Goal: Task Accomplishment & Management: Use online tool/utility

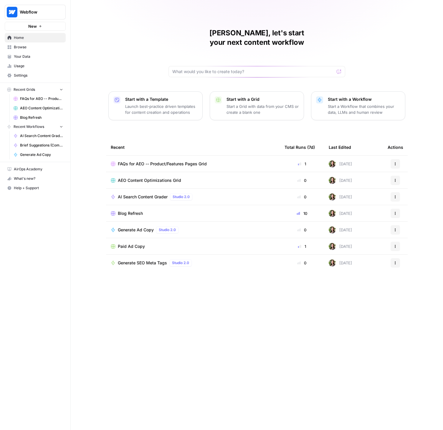
click at [21, 48] on span "Browse" at bounding box center [38, 47] width 49 height 5
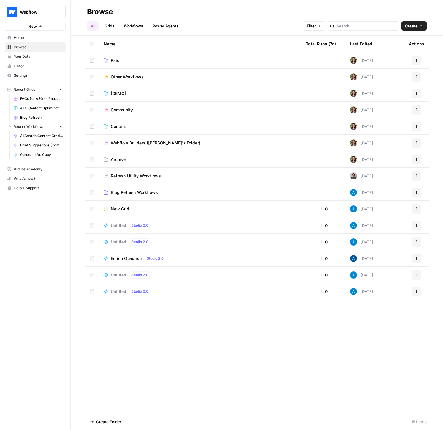
click at [118, 125] on span "Content" at bounding box center [118, 127] width 15 height 6
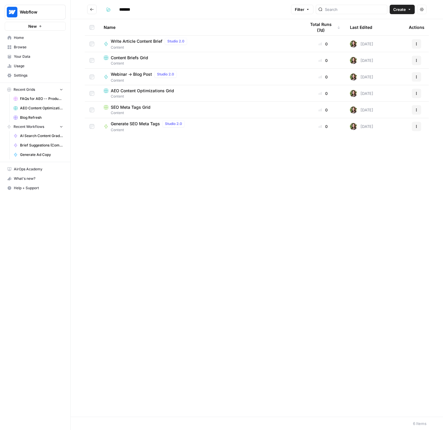
click at [132, 57] on span "Content Briefs Grid" at bounding box center [129, 58] width 37 height 6
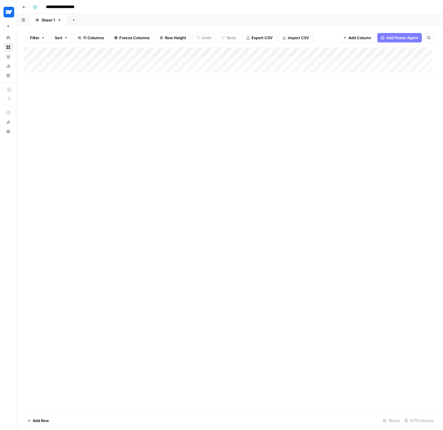
click at [48, 68] on div "Add Column" at bounding box center [230, 61] width 412 height 29
click at [149, 113] on div "Add Column" at bounding box center [230, 229] width 412 height 364
click at [220, 52] on div "Add Column" at bounding box center [230, 67] width 412 height 40
click at [193, 7] on div "**********" at bounding box center [233, 6] width 407 height 9
click at [25, 6] on icon "button" at bounding box center [24, 7] width 4 height 4
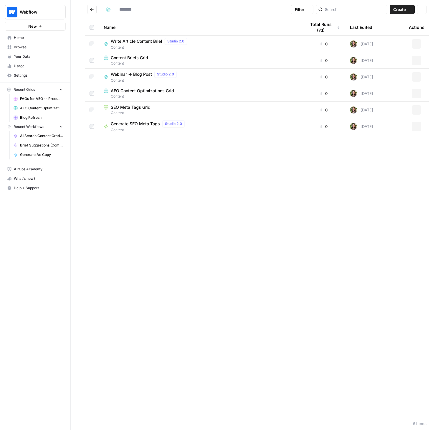
type input "*******"
click at [405, 9] on span "Create" at bounding box center [400, 9] width 13 height 6
click at [380, 32] on span "Workflow" at bounding box center [391, 32] width 33 height 6
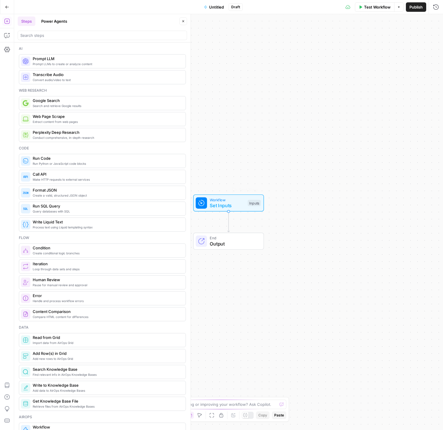
click at [226, 208] on span "Set Inputs" at bounding box center [227, 205] width 35 height 7
click at [235, 203] on span "Set Inputs" at bounding box center [226, 205] width 35 height 7
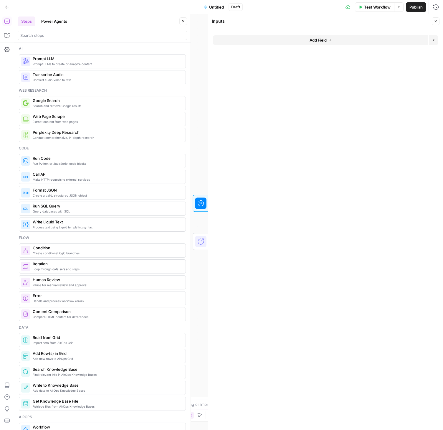
click at [317, 42] on span "Add Field" at bounding box center [318, 40] width 17 height 6
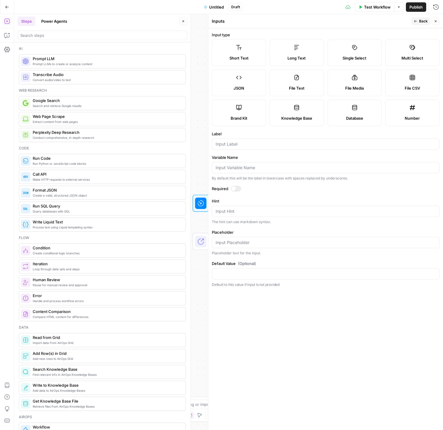
click at [199, 44] on div "Workflow Set Inputs Inputs End Output" at bounding box center [228, 222] width 429 height 416
click at [425, 22] on span "Back" at bounding box center [424, 21] width 9 height 5
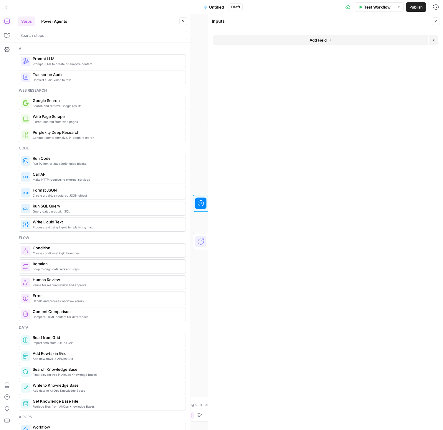
click at [436, 23] on button "Close" at bounding box center [436, 21] width 8 height 8
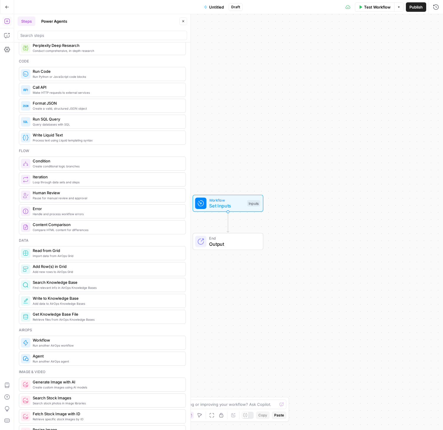
scroll to position [93, 0]
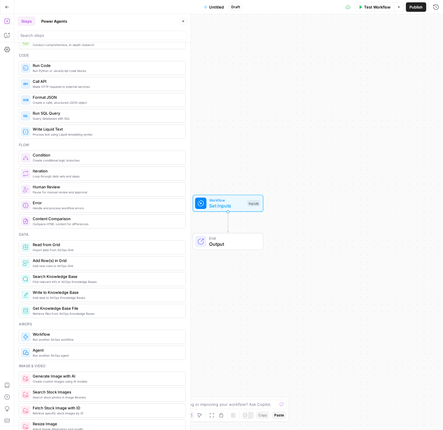
click at [52, 18] on button "Power Agents" at bounding box center [54, 21] width 33 height 9
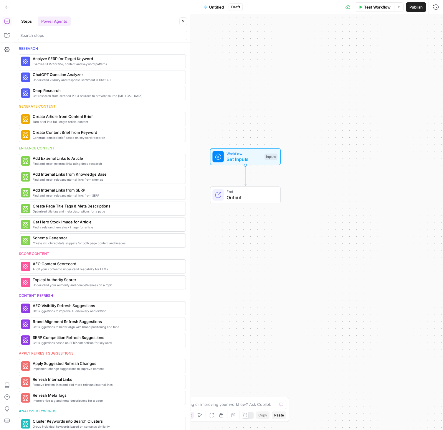
drag, startPoint x: 297, startPoint y: 200, endPoint x: 312, endPoint y: 160, distance: 42.6
click at [312, 160] on div "Workflow Set Inputs Inputs End Output" at bounding box center [228, 222] width 429 height 416
click at [68, 121] on span "Turn brief into full-length article content" at bounding box center [94, 121] width 122 height 5
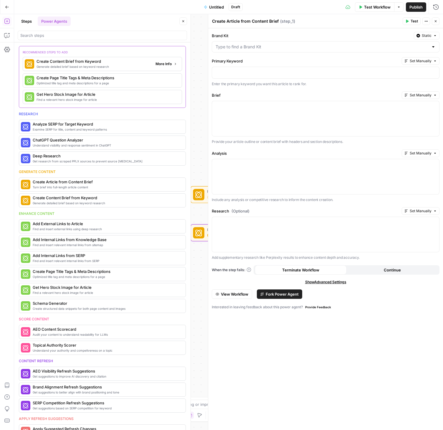
click at [159, 63] on span "More Info" at bounding box center [164, 63] width 16 height 5
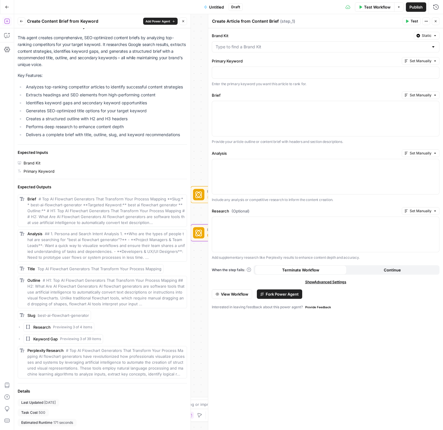
scroll to position [39, 0]
drag, startPoint x: 32, startPoint y: 413, endPoint x: 61, endPoint y: 411, distance: 29.6
click at [61, 411] on div "Last Updated [DATE] Task Cost 500 Estimated Runtime 171 seconds" at bounding box center [103, 413] width 170 height 28
click at [57, 413] on div "Last Updated [DATE] Task Cost 500 Estimated Runtime 171 seconds" at bounding box center [103, 413] width 170 height 28
drag, startPoint x: 47, startPoint y: 412, endPoint x: 31, endPoint y: 413, distance: 16.3
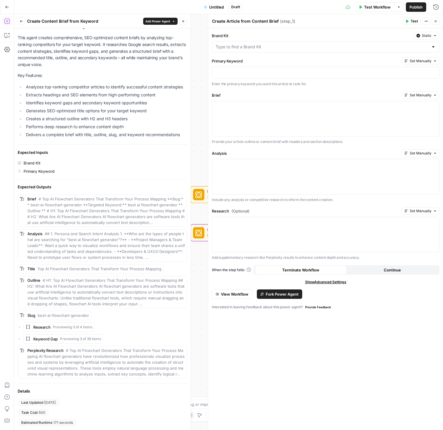
click at [31, 413] on div "Task Cost 500" at bounding box center [33, 413] width 31 height 8
click at [95, 410] on div "Last Updated [DATE] Task Cost 500 Estimated Runtime 171 seconds" at bounding box center [103, 413] width 170 height 28
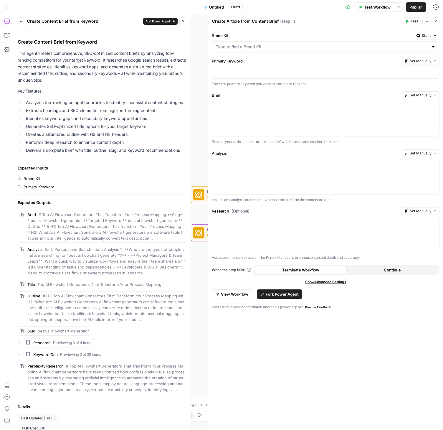
scroll to position [0, 0]
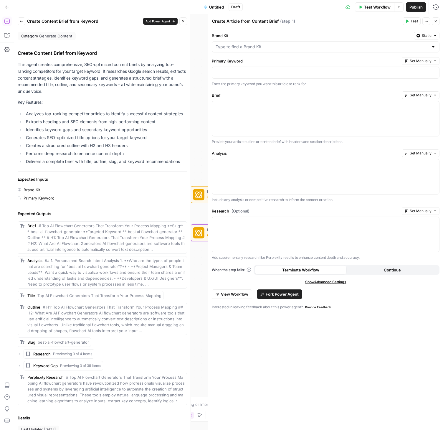
click at [26, 20] on div "Back Create Content Brief from Keyword Add Power Agent Close" at bounding box center [103, 21] width 170 height 8
click at [23, 21] on icon "button" at bounding box center [22, 21] width 4 height 4
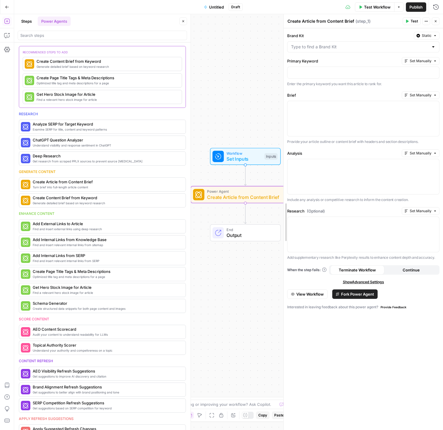
drag, startPoint x: 209, startPoint y: 32, endPoint x: 285, endPoint y: 40, distance: 76.8
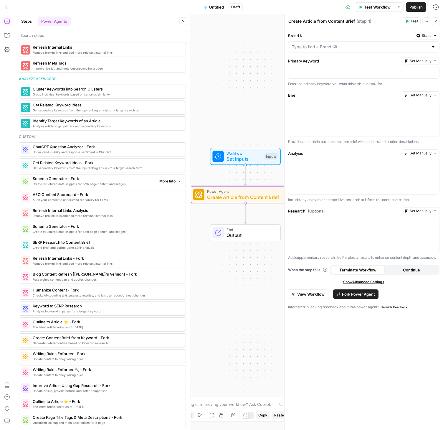
scroll to position [398, 0]
click at [5, 9] on button "Go Back" at bounding box center [7, 7] width 11 height 11
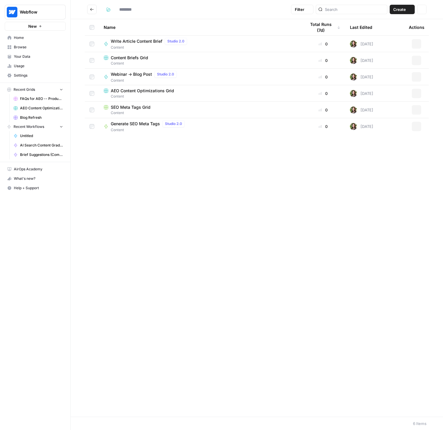
type input "*******"
click at [21, 56] on span "Your Data" at bounding box center [38, 56] width 49 height 5
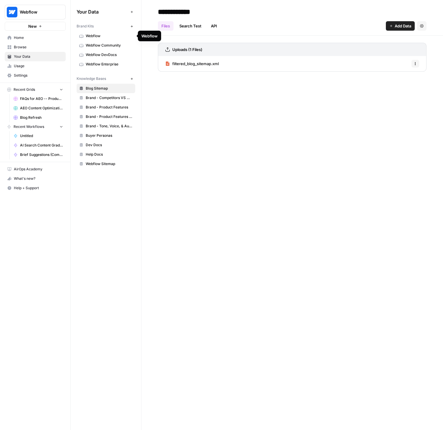
click at [96, 36] on span "Webflow" at bounding box center [109, 35] width 47 height 5
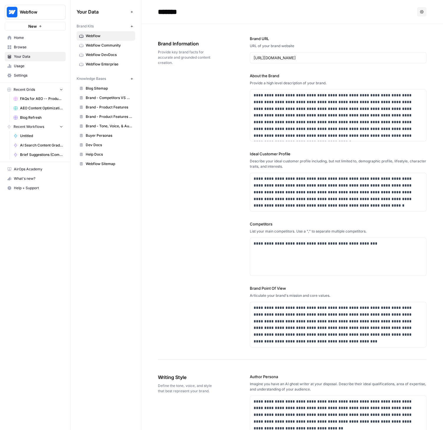
click at [28, 45] on span "Browse" at bounding box center [38, 47] width 49 height 5
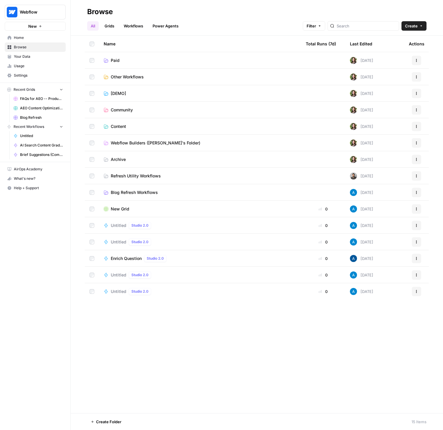
click at [123, 126] on span "Content" at bounding box center [118, 127] width 15 height 6
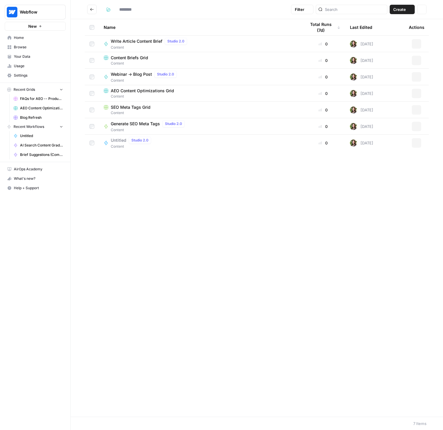
type input "*******"
click at [133, 56] on span "Content Briefs Grid" at bounding box center [129, 58] width 37 height 6
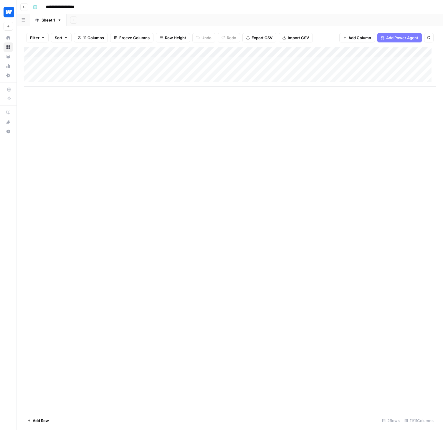
click at [220, 51] on div "Add Column" at bounding box center [230, 67] width 412 height 40
click at [258, 120] on div "Add Column" at bounding box center [230, 229] width 412 height 364
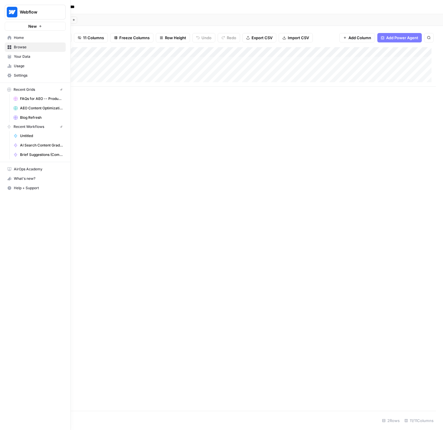
click at [19, 5] on button "Webflow" at bounding box center [35, 12] width 61 height 15
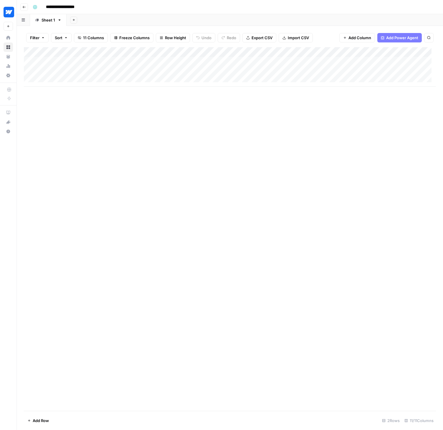
click at [96, 7] on div "**********" at bounding box center [233, 6] width 407 height 9
click at [23, 7] on icon "button" at bounding box center [24, 7] width 4 height 4
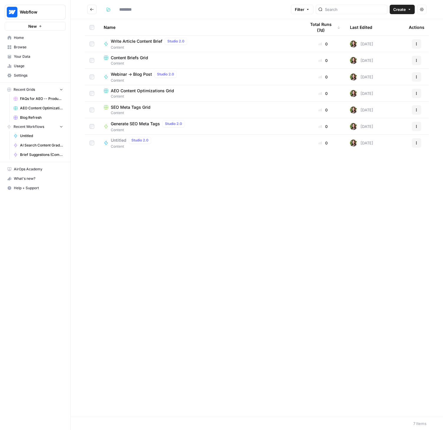
type input "*******"
click at [137, 73] on span "Webinar -> Blog Post" at bounding box center [131, 74] width 41 height 6
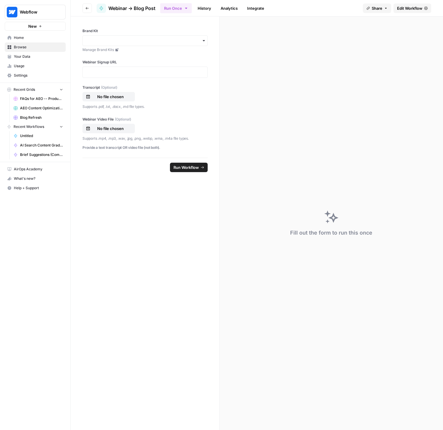
click at [408, 8] on span "Edit Workflow" at bounding box center [409, 8] width 25 height 6
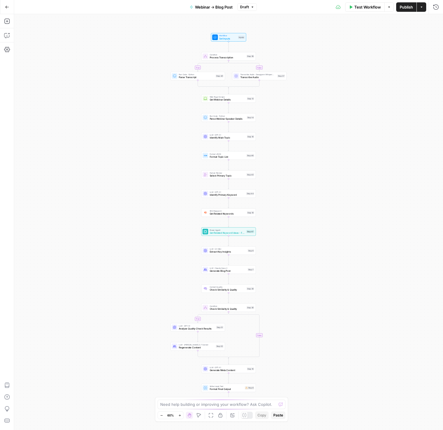
click at [2, 8] on button "Go Back" at bounding box center [7, 7] width 11 height 11
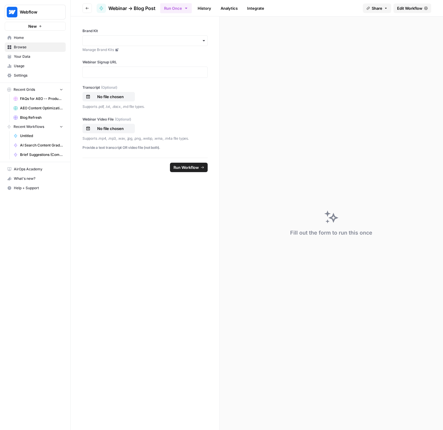
click at [88, 8] on icon "button" at bounding box center [87, 8] width 3 height 2
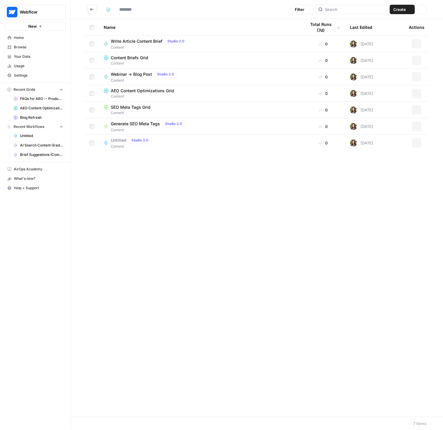
type input "*******"
click at [127, 73] on span "Webinar -> Blog Post" at bounding box center [131, 74] width 41 height 6
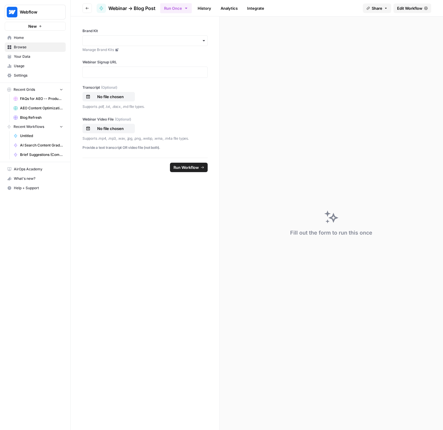
click at [412, 6] on span "Edit Workflow" at bounding box center [409, 8] width 25 height 6
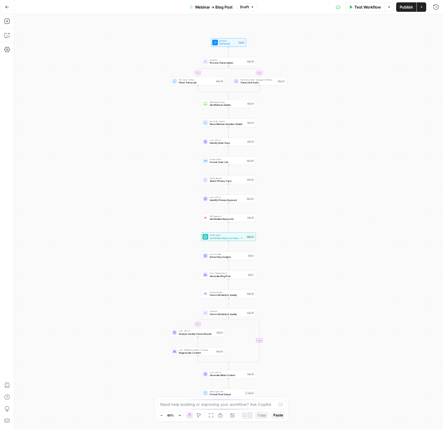
click at [181, 415] on icon "button" at bounding box center [179, 415] width 3 height 3
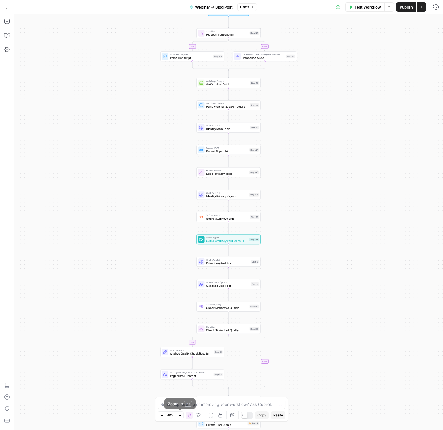
click at [181, 415] on icon "button" at bounding box center [179, 415] width 3 height 3
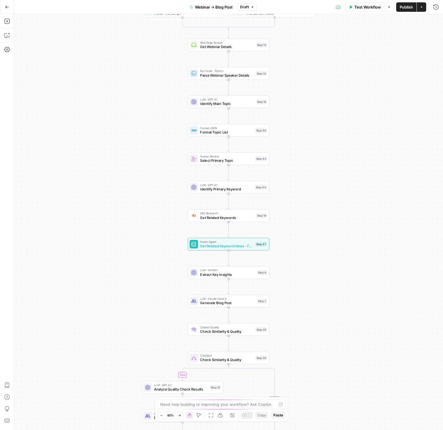
click at [181, 415] on icon "button" at bounding box center [179, 415] width 3 height 3
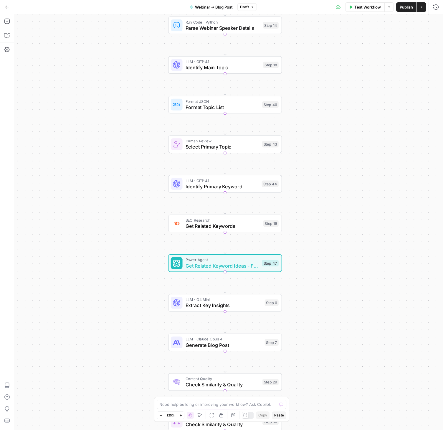
drag, startPoint x: 95, startPoint y: 99, endPoint x: 70, endPoint y: 231, distance: 134.2
click at [68, 232] on div "true false true false Workflow Set Inputs Inputs Condition Process Transcriptio…" at bounding box center [228, 222] width 429 height 416
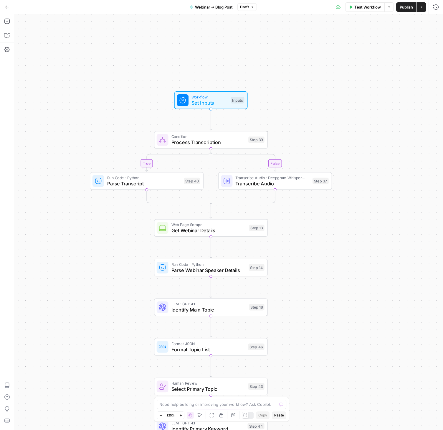
drag, startPoint x: 94, startPoint y: 134, endPoint x: 103, endPoint y: 252, distance: 118.6
click at [103, 252] on div "true false true false Workflow Set Inputs Inputs Condition Process Transcriptio…" at bounding box center [228, 222] width 429 height 416
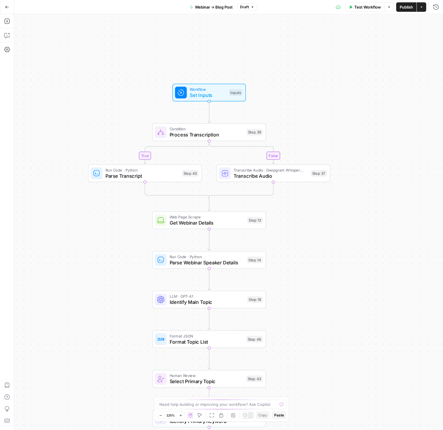
drag, startPoint x: 411, startPoint y: 248, endPoint x: 393, endPoint y: 148, distance: 102.0
click at [393, 148] on div "true false true false Workflow Set Inputs Inputs Condition Process Transcriptio…" at bounding box center [228, 222] width 429 height 416
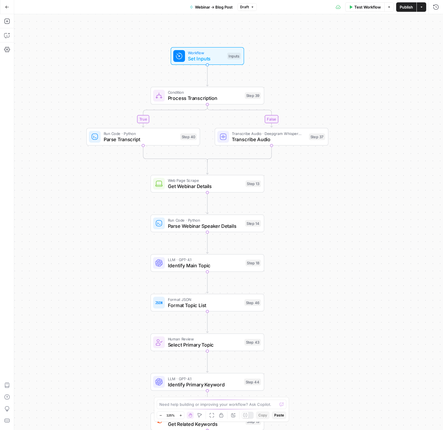
drag, startPoint x: 363, startPoint y: 149, endPoint x: 379, endPoint y: 214, distance: 66.9
click at [379, 214] on div "true false true false Workflow Set Inputs Inputs Condition Process Transcriptio…" at bounding box center [228, 222] width 429 height 416
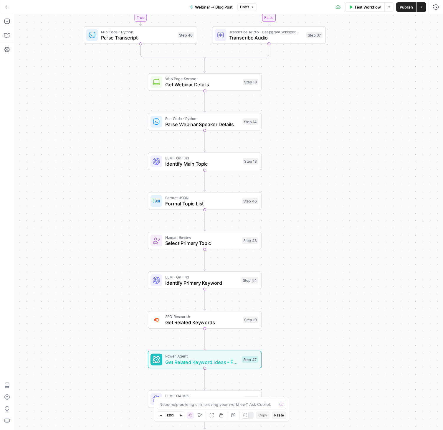
drag, startPoint x: 299, startPoint y: 251, endPoint x: 300, endPoint y: 125, distance: 126.5
click at [300, 125] on div "true false true false Workflow Set Inputs Inputs Condition Process Transcriptio…" at bounding box center [228, 222] width 429 height 416
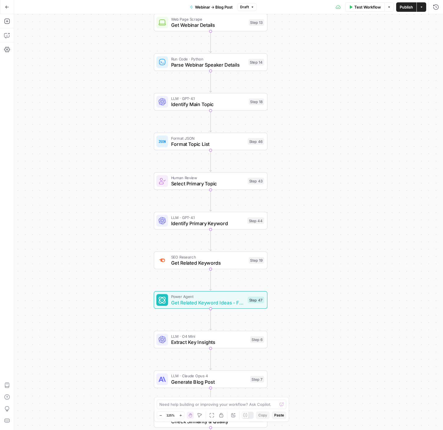
drag, startPoint x: 324, startPoint y: 234, endPoint x: 326, endPoint y: 210, distance: 23.6
click at [326, 210] on div "true false true false Workflow Set Inputs Inputs Condition Process Transcriptio…" at bounding box center [228, 222] width 429 height 416
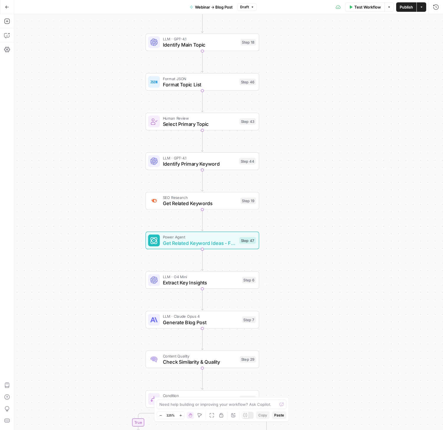
drag, startPoint x: 333, startPoint y: 234, endPoint x: 327, endPoint y: 217, distance: 18.7
click at [325, 162] on div "true false true false Workflow Set Inputs Inputs Condition Process Transcriptio…" at bounding box center [228, 222] width 429 height 416
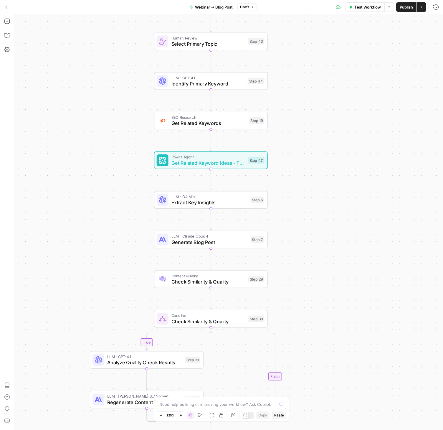
drag, startPoint x: 323, startPoint y: 303, endPoint x: 332, endPoint y: 239, distance: 63.9
click at [332, 239] on div "true false true false Workflow Set Inputs Inputs Condition Process Transcriptio…" at bounding box center [228, 222] width 429 height 416
click at [192, 241] on span "Generate Blog Post" at bounding box center [210, 242] width 76 height 7
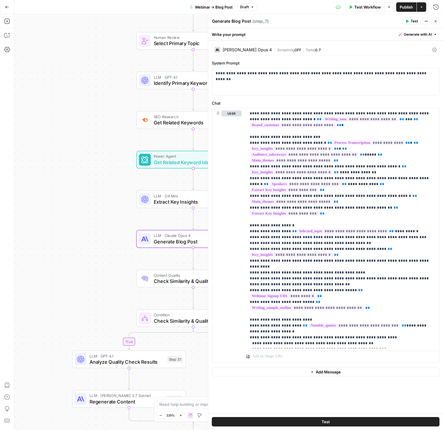
drag, startPoint x: 129, startPoint y: 188, endPoint x: 107, endPoint y: 186, distance: 22.2
click at [107, 186] on div "true false true false Workflow Set Inputs Inputs Condition Process Transcriptio…" at bounding box center [228, 222] width 429 height 416
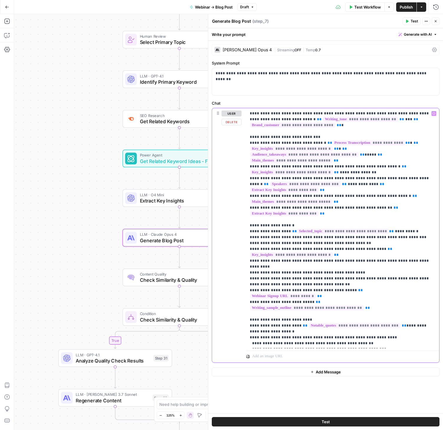
click at [433, 114] on icon "button" at bounding box center [434, 113] width 3 height 3
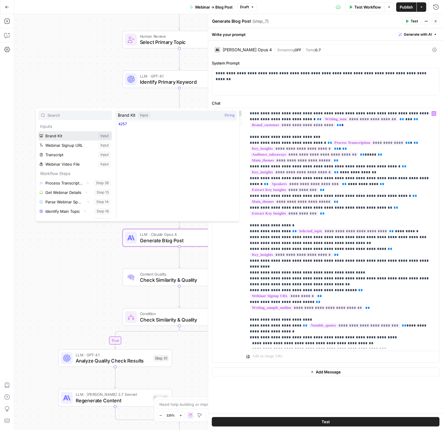
click at [82, 137] on button "Select variable Brand Kit" at bounding box center [75, 135] width 74 height 9
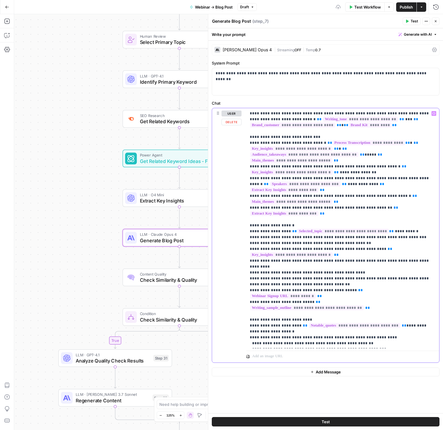
drag, startPoint x: 405, startPoint y: 128, endPoint x: 399, endPoint y: 128, distance: 6.5
drag, startPoint x: 365, startPoint y: 126, endPoint x: 341, endPoint y: 127, distance: 24.5
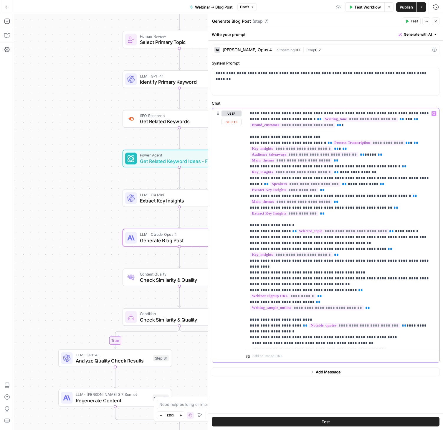
click at [432, 114] on button "Variables Menu" at bounding box center [434, 113] width 5 height 5
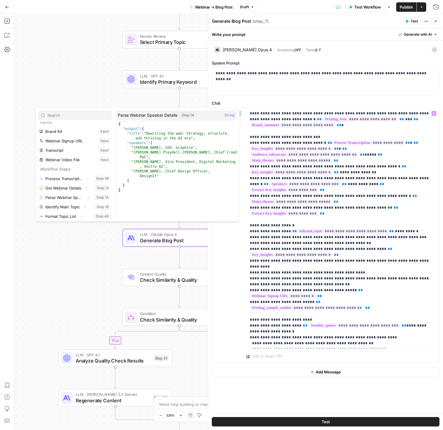
scroll to position [5, 0]
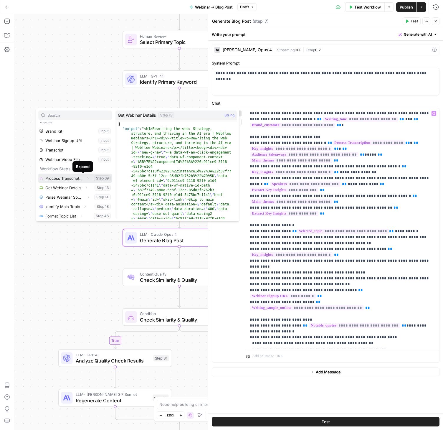
click at [86, 180] on icon "button" at bounding box center [88, 179] width 4 height 4
click at [74, 236] on div "true false true false Workflow Set Inputs Inputs Condition Process Transcriptio…" at bounding box center [228, 222] width 429 height 416
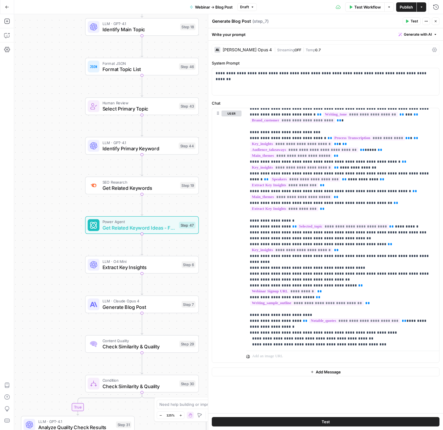
drag, startPoint x: 88, startPoint y: 99, endPoint x: 52, endPoint y: 167, distance: 77.1
click at [51, 167] on div "true false true false Workflow Set Inputs Inputs Condition Process Transcriptio…" at bounding box center [228, 222] width 429 height 416
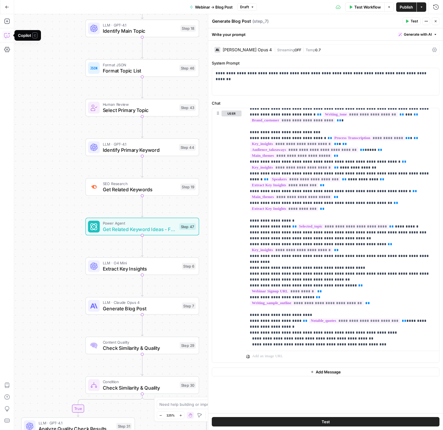
click at [8, 35] on icon "button" at bounding box center [7, 35] width 6 height 6
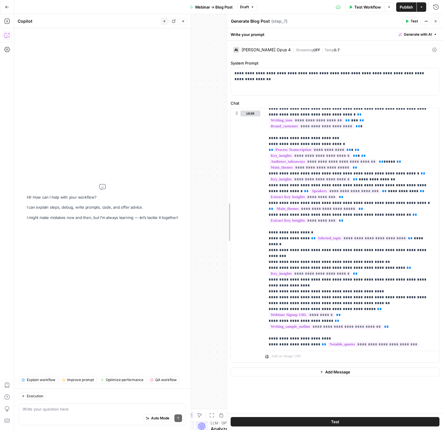
drag, startPoint x: 209, startPoint y: 156, endPoint x: 229, endPoint y: 155, distance: 20.1
click at [210, 215] on div "true false true false Workflow Set Inputs Inputs Condition Process Transcriptio…" at bounding box center [228, 222] width 429 height 416
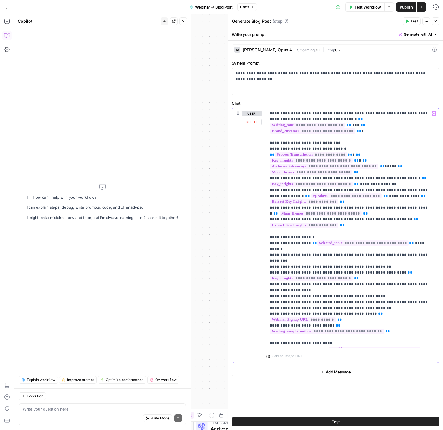
scroll to position [1, 0]
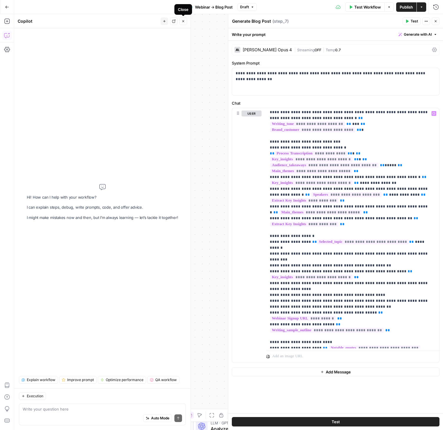
click at [182, 20] on icon "button" at bounding box center [184, 21] width 4 height 4
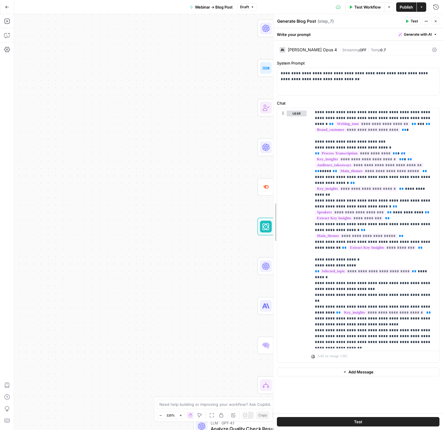
drag, startPoint x: 227, startPoint y: 67, endPoint x: 274, endPoint y: 68, distance: 46.9
click at [274, 68] on div at bounding box center [274, 222] width 6 height 416
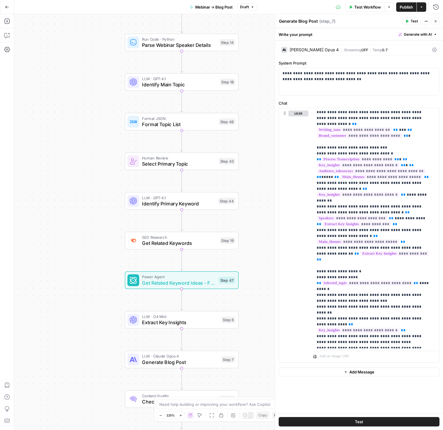
drag, startPoint x: 208, startPoint y: 107, endPoint x: 79, endPoint y: 166, distance: 141.3
click at [79, 166] on div "true false true false Workflow Set Inputs Inputs Condition Process Transcriptio…" at bounding box center [228, 222] width 429 height 416
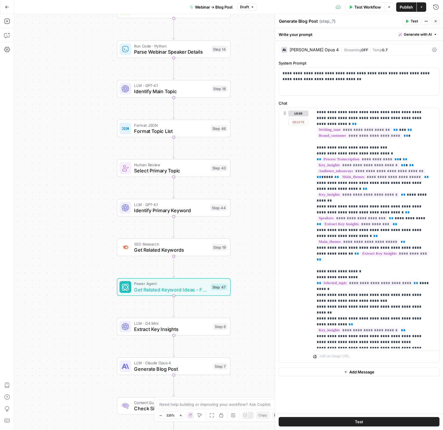
drag, startPoint x: 256, startPoint y: 170, endPoint x: 259, endPoint y: 121, distance: 48.4
click at [259, 112] on div "true false true false Workflow Set Inputs Inputs Condition Process Transcriptio…" at bounding box center [228, 222] width 429 height 416
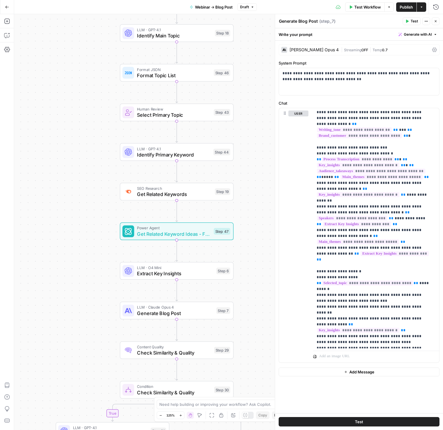
drag, startPoint x: 257, startPoint y: 227, endPoint x: 262, endPoint y: 141, distance: 85.9
click at [262, 142] on div "true false true false Workflow Set Inputs Inputs Condition Process Transcriptio…" at bounding box center [228, 222] width 429 height 416
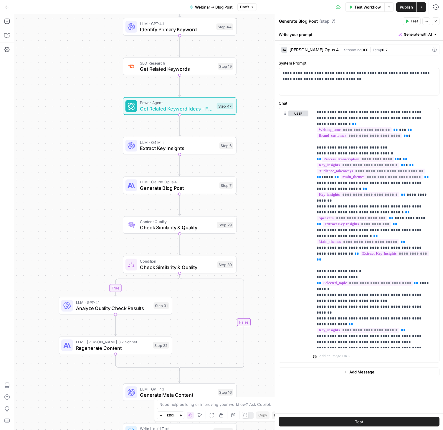
drag, startPoint x: 251, startPoint y: 221, endPoint x: 251, endPoint y: 216, distance: 4.1
click at [251, 216] on div "true false true false Workflow Set Inputs Inputs Condition Process Transcriptio…" at bounding box center [228, 222] width 429 height 416
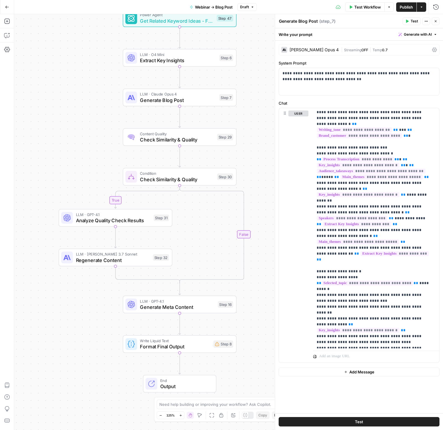
drag, startPoint x: 267, startPoint y: 245, endPoint x: 267, endPoint y: 185, distance: 60.4
click at [267, 185] on div "true false true false Workflow Set Inputs Inputs Condition Process Transcriptio…" at bounding box center [228, 222] width 429 height 416
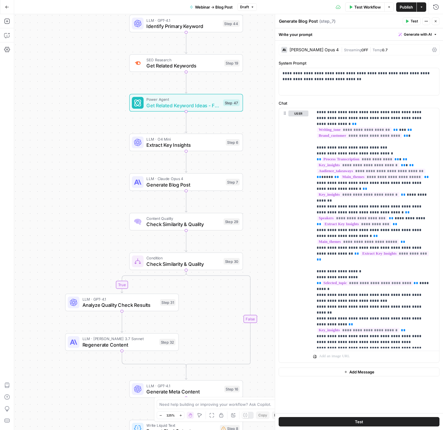
drag, startPoint x: 254, startPoint y: 180, endPoint x: 261, endPoint y: 265, distance: 85.2
click at [261, 265] on div "true false true false Workflow Set Inputs Inputs Condition Process Transcriptio…" at bounding box center [228, 222] width 429 height 416
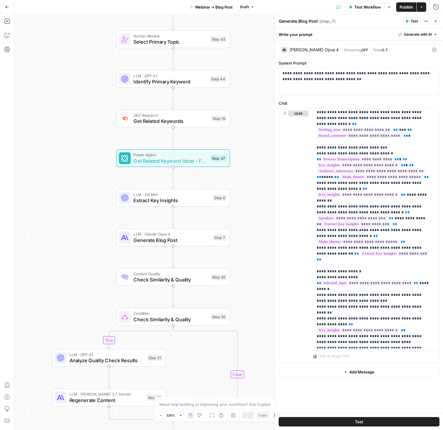
drag, startPoint x: 266, startPoint y: 106, endPoint x: 253, endPoint y: 162, distance: 56.9
click at [253, 162] on div "true false true false Workflow Set Inputs Inputs Condition Process Transcriptio…" at bounding box center [228, 222] width 429 height 416
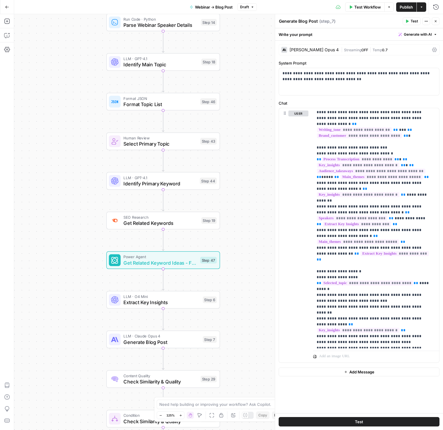
drag, startPoint x: 259, startPoint y: 94, endPoint x: 246, endPoint y: 230, distance: 137.1
click at [245, 232] on div "true false true false Workflow Set Inputs Inputs Condition Process Transcriptio…" at bounding box center [228, 222] width 429 height 416
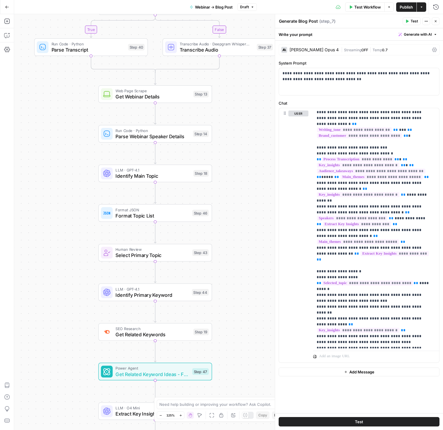
drag, startPoint x: 242, startPoint y: 54, endPoint x: 238, endPoint y: 140, distance: 86.2
click at [238, 140] on div "true false true false Workflow Set Inputs Inputs Condition Process Transcriptio…" at bounding box center [228, 222] width 429 height 416
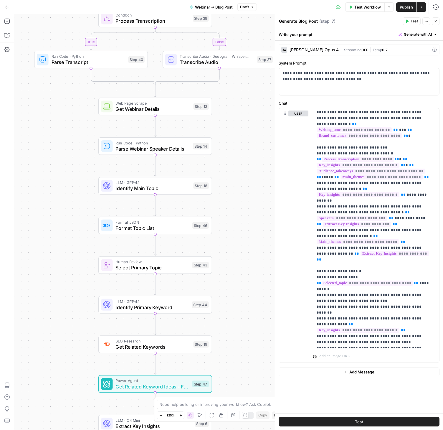
drag, startPoint x: 251, startPoint y: 99, endPoint x: 250, endPoint y: 190, distance: 90.8
click at [250, 190] on div "true false true false Workflow Set Inputs Inputs Condition Process Transcriptio…" at bounding box center [228, 222] width 429 height 416
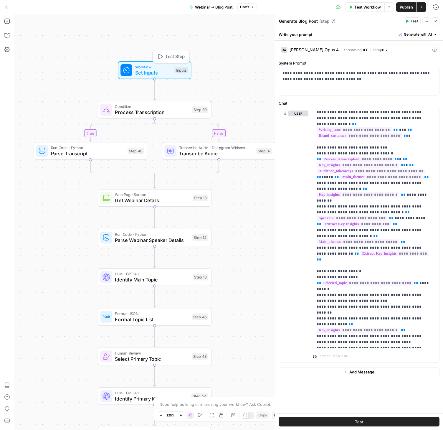
click at [147, 71] on span "Set Inputs" at bounding box center [153, 72] width 36 height 7
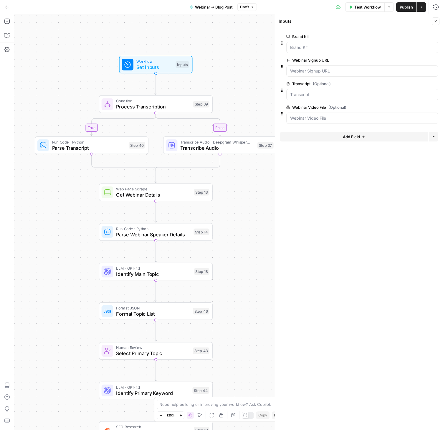
drag, startPoint x: 256, startPoint y: 219, endPoint x: 262, endPoint y: 192, distance: 28.3
click at [262, 192] on div "true false true false Workflow Set Inputs Inputs Condition Process Transcriptio…" at bounding box center [228, 222] width 429 height 416
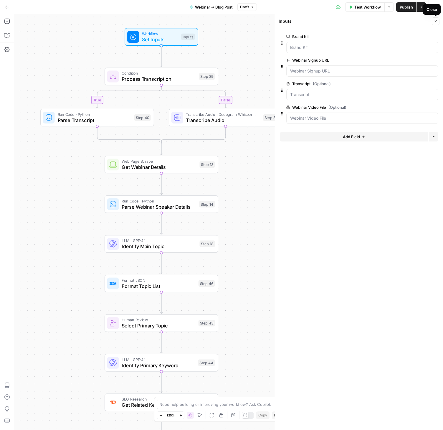
click at [435, 21] on icon "button" at bounding box center [436, 21] width 4 height 4
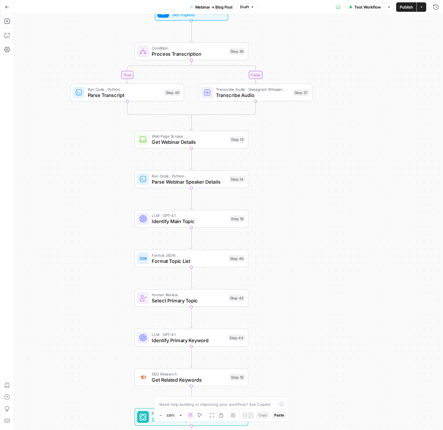
drag, startPoint x: 357, startPoint y: 137, endPoint x: 387, endPoint y: 117, distance: 37.0
click at [387, 113] on div "true false true false Workflow Set Inputs Inputs Condition Process Transcriptio…" at bounding box center [228, 222] width 429 height 416
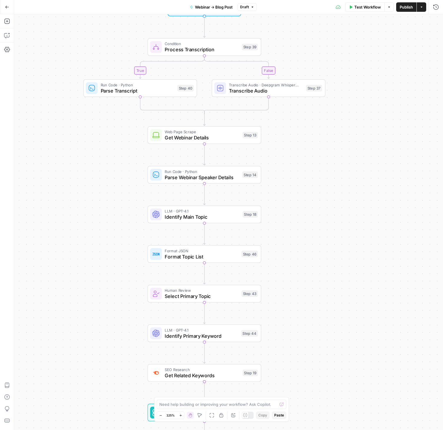
drag, startPoint x: 335, startPoint y: 131, endPoint x: 348, endPoint y: 126, distance: 14.2
click at [348, 126] on div "true false true false Workflow Set Inputs Inputs Condition Process Transcriptio…" at bounding box center [228, 222] width 429 height 416
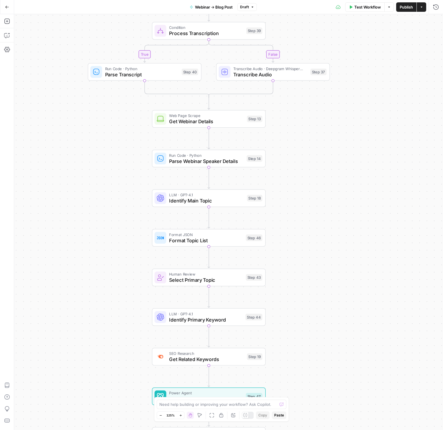
drag, startPoint x: 320, startPoint y: 175, endPoint x: 325, endPoint y: 155, distance: 19.9
click at [325, 155] on div "true false true false Workflow Set Inputs Inputs Condition Process Transcriptio…" at bounding box center [228, 222] width 429 height 416
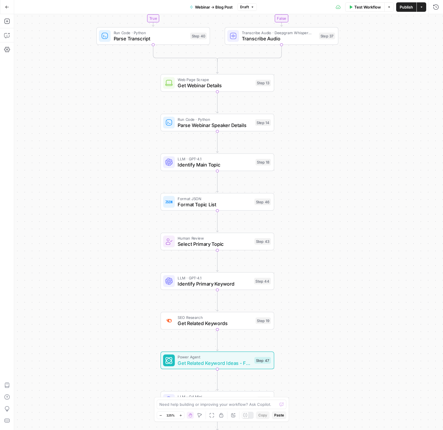
drag, startPoint x: 342, startPoint y: 262, endPoint x: 348, endPoint y: 233, distance: 29.5
click at [348, 233] on div "true false true false Workflow Set Inputs Inputs Condition Process Transcriptio…" at bounding box center [228, 222] width 429 height 416
click at [162, 416] on icon "button" at bounding box center [160, 415] width 3 height 3
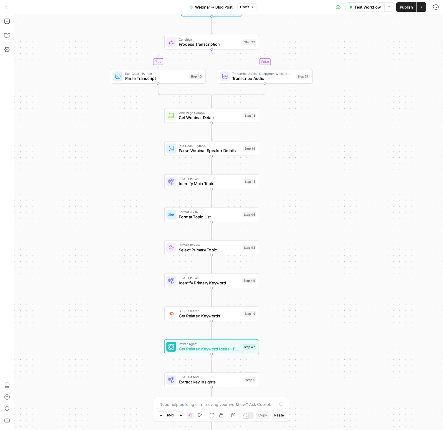
drag, startPoint x: 302, startPoint y: 289, endPoint x: 298, endPoint y: 295, distance: 7.8
click at [298, 295] on div "true false true false Workflow Set Inputs Inputs Condition Process Transcriptio…" at bounding box center [228, 222] width 429 height 416
click at [209, 185] on span "Identify Main Topic" at bounding box center [209, 184] width 63 height 6
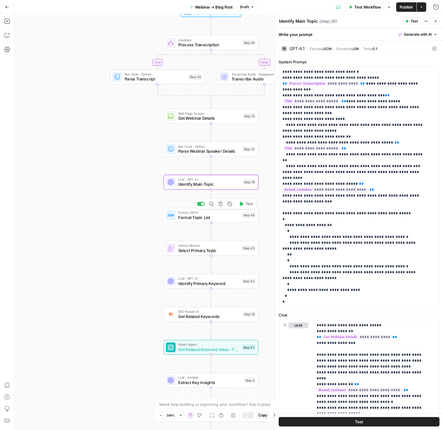
click at [198, 217] on span "Format Topic List" at bounding box center [209, 217] width 62 height 6
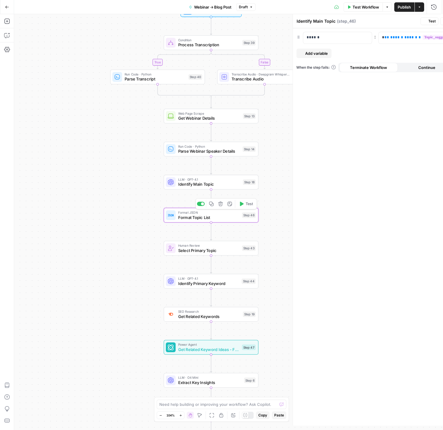
type textarea "Format Topic List"
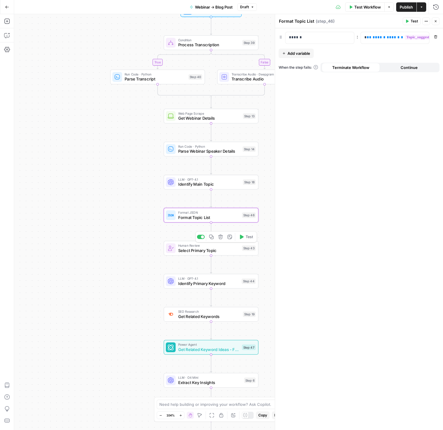
click at [204, 252] on span "Select Primary Topic" at bounding box center [209, 250] width 62 height 6
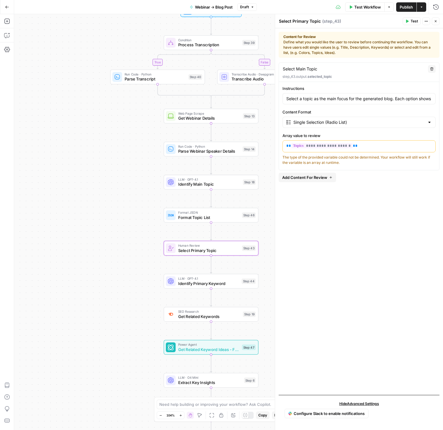
click at [240, 264] on div "true false true false Workflow Set Inputs Inputs Condition Process Transcriptio…" at bounding box center [228, 222] width 429 height 416
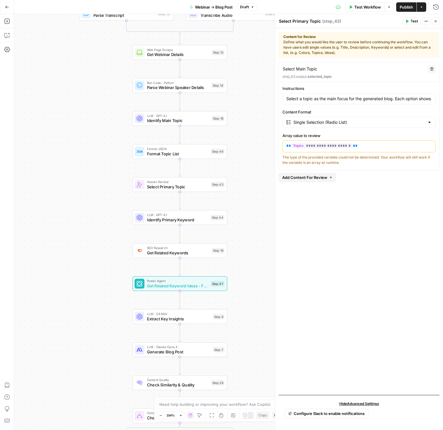
drag, startPoint x: 249, startPoint y: 263, endPoint x: 218, endPoint y: 200, distance: 70.9
click at [218, 200] on div "true false true false Workflow Set Inputs Inputs Condition Process Transcriptio…" at bounding box center [228, 222] width 429 height 416
click at [433, 5] on button "Run History" at bounding box center [436, 6] width 9 height 9
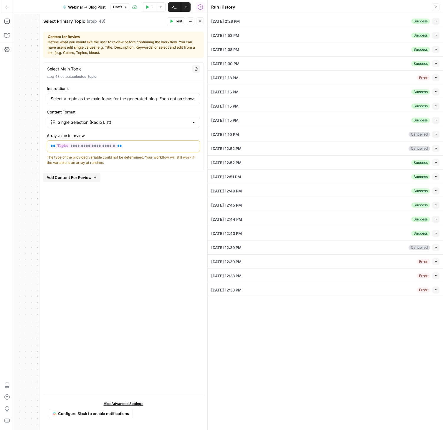
click at [439, 21] on button "Collapse" at bounding box center [436, 21] width 7 height 7
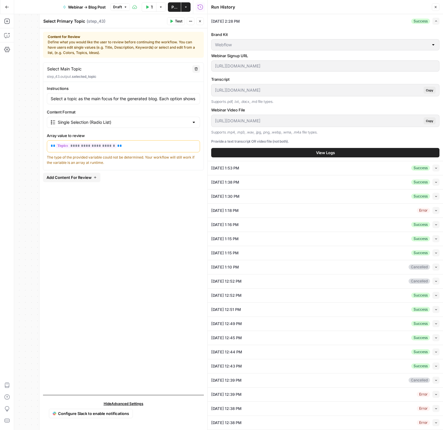
click at [338, 153] on button "View Logs" at bounding box center [325, 152] width 228 height 9
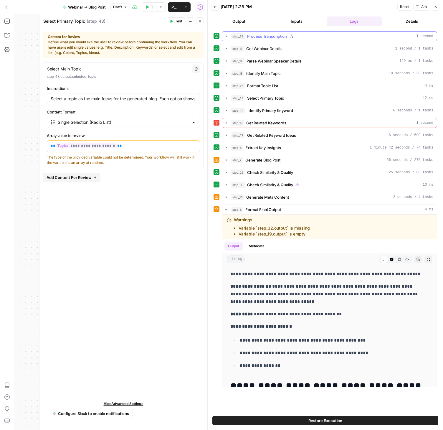
click at [227, 36] on icon "button" at bounding box center [226, 36] width 5 height 5
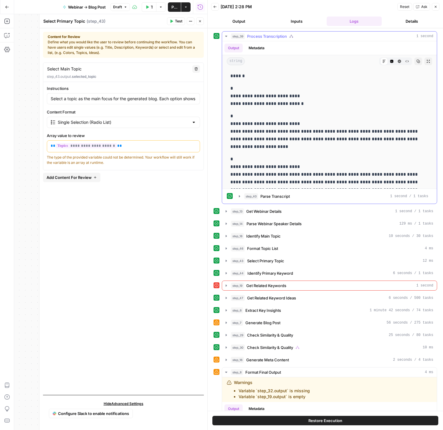
click at [227, 36] on icon "button" at bounding box center [226, 36] width 2 height 1
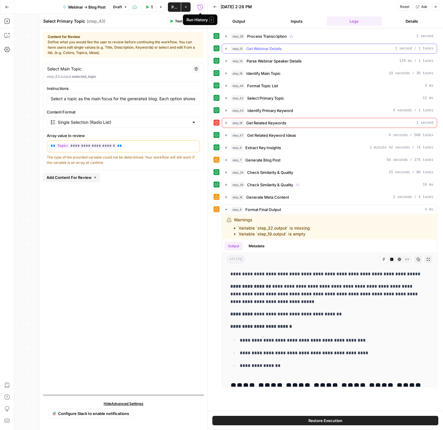
click at [226, 49] on icon "button" at bounding box center [226, 48] width 1 height 2
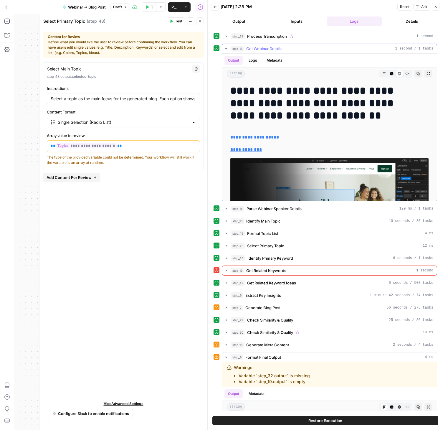
click at [226, 47] on icon "button" at bounding box center [226, 48] width 5 height 5
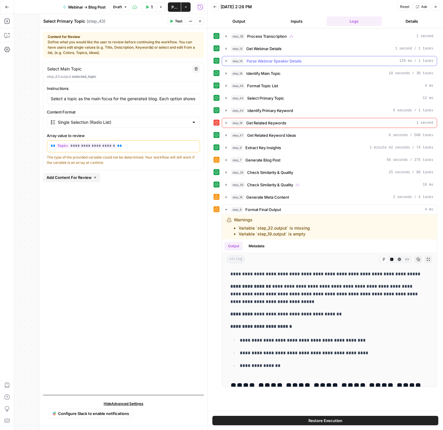
click at [226, 62] on icon "button" at bounding box center [226, 61] width 1 height 2
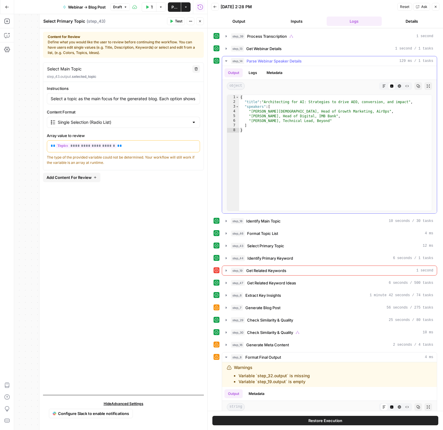
click at [225, 61] on icon "button" at bounding box center [226, 61] width 5 height 5
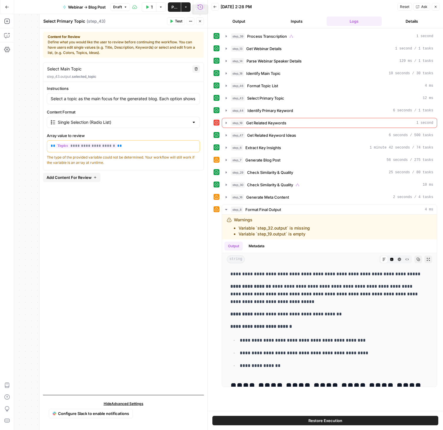
click at [198, 22] on button "Close" at bounding box center [200, 21] width 8 height 8
type input "Select a topic as the main focus for the generated blog. Each option shows the …"
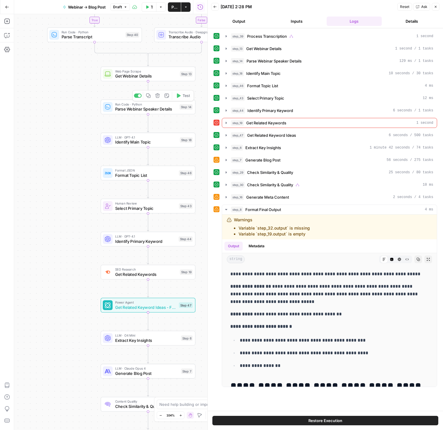
drag, startPoint x: 116, startPoint y: 86, endPoint x: 61, endPoint y: 113, distance: 61.5
click at [61, 113] on div "true false true false Workflow Set Inputs Inputs Condition Process Transcriptio…" at bounding box center [110, 222] width 193 height 416
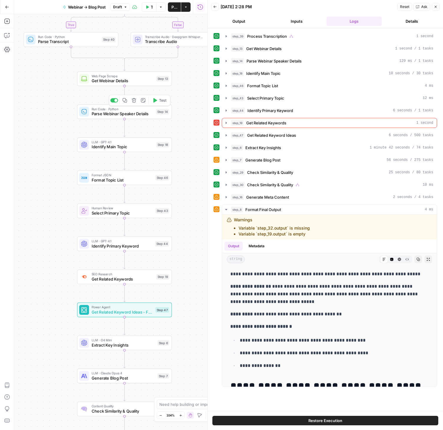
click at [119, 114] on span "Parse Webinar Speaker Details" at bounding box center [123, 114] width 62 height 6
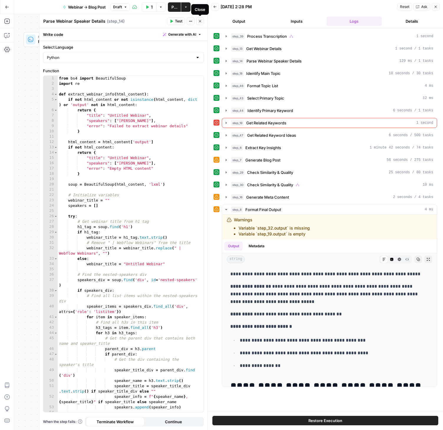
click at [199, 20] on icon "button" at bounding box center [200, 21] width 4 height 4
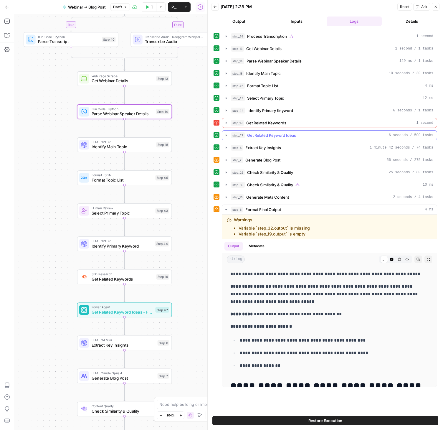
click at [225, 133] on icon "button" at bounding box center [226, 135] width 5 height 5
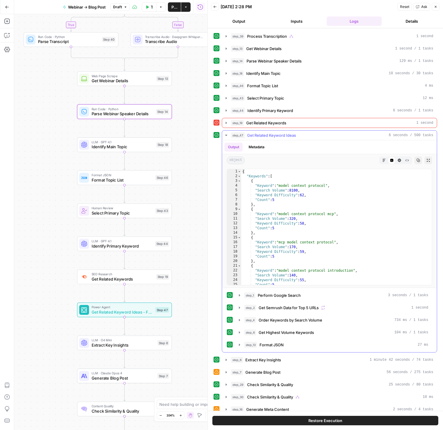
click at [285, 136] on span "Get Related Keyword Ideas" at bounding box center [271, 135] width 49 height 6
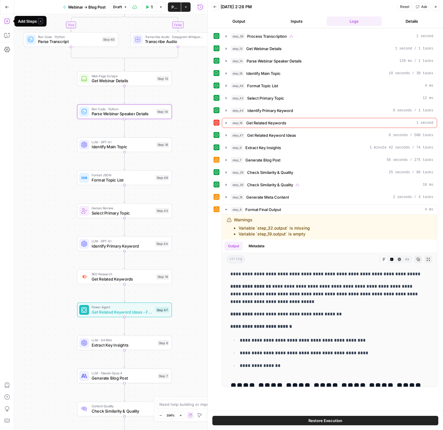
click at [5, 21] on icon "button" at bounding box center [7, 21] width 6 height 6
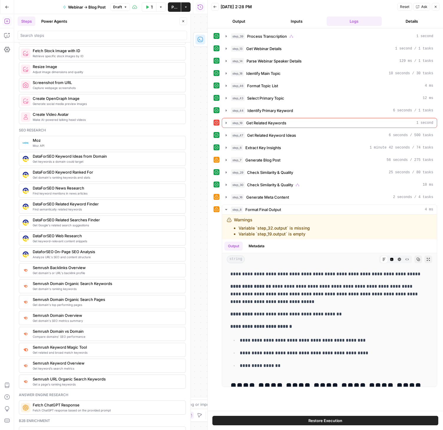
scroll to position [450, 0]
click at [227, 135] on icon "button" at bounding box center [226, 135] width 5 height 5
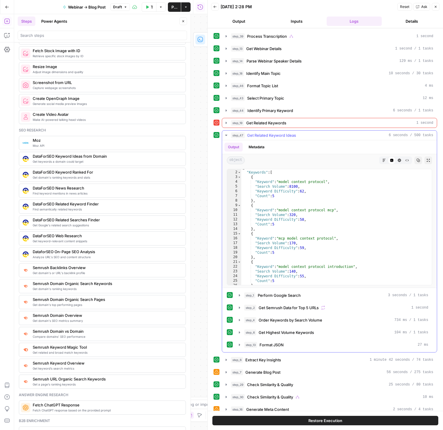
scroll to position [4, 0]
click at [226, 135] on icon "button" at bounding box center [226, 135] width 2 height 1
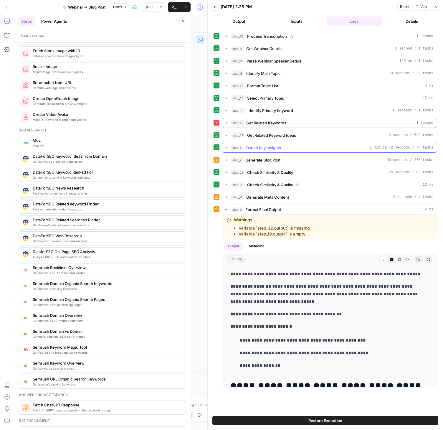
click at [263, 147] on span "Extract Key Insights" at bounding box center [264, 148] width 36 height 6
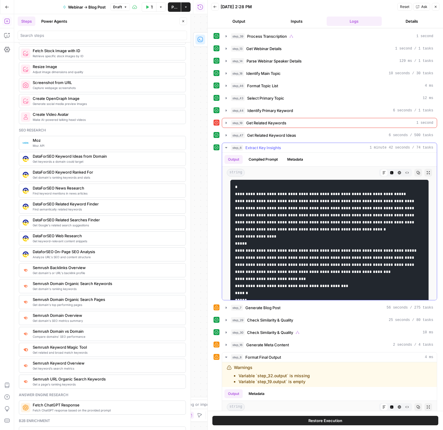
scroll to position [5, 0]
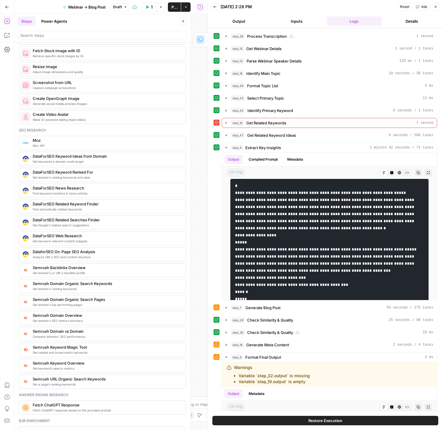
click at [183, 23] on button "Close" at bounding box center [184, 21] width 8 height 8
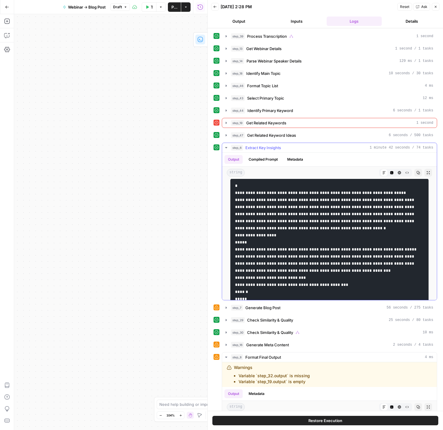
click at [225, 147] on icon "button" at bounding box center [226, 147] width 5 height 5
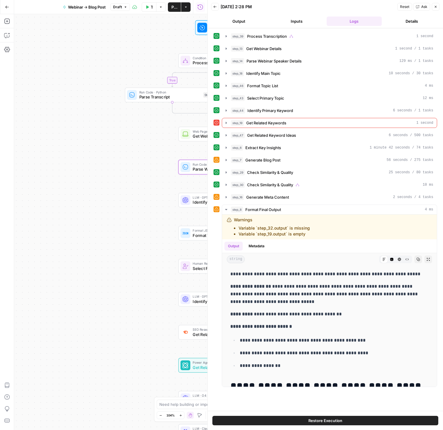
drag, startPoint x: 167, startPoint y: 174, endPoint x: 79, endPoint y: 258, distance: 121.8
click at [79, 258] on div "true false true false Workflow Set Inputs Inputs Condition Process Transcriptio…" at bounding box center [110, 222] width 193 height 416
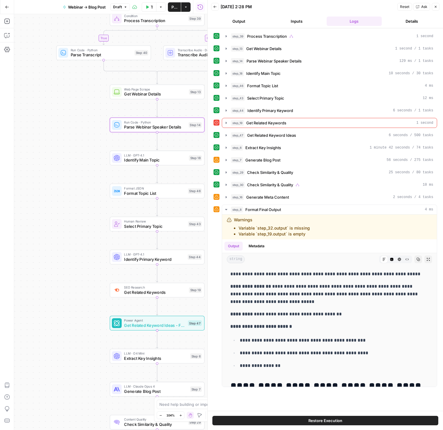
drag, startPoint x: 99, startPoint y: 240, endPoint x: 51, endPoint y: 175, distance: 80.9
click at [51, 175] on div "true false true false Workflow Set Inputs Inputs Condition Process Transcriptio…" at bounding box center [110, 222] width 193 height 416
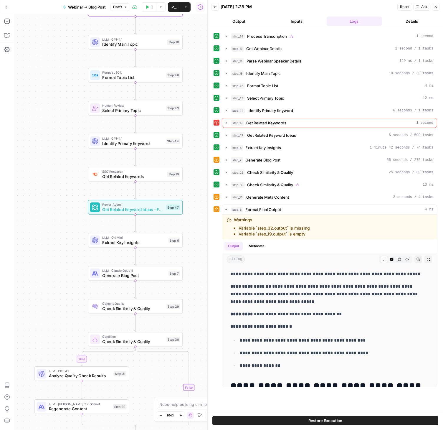
drag, startPoint x: 98, startPoint y: 292, endPoint x: 91, endPoint y: 254, distance: 39.5
click at [77, 182] on div "true false true false Workflow Set Inputs Inputs Condition Process Transcriptio…" at bounding box center [110, 222] width 193 height 416
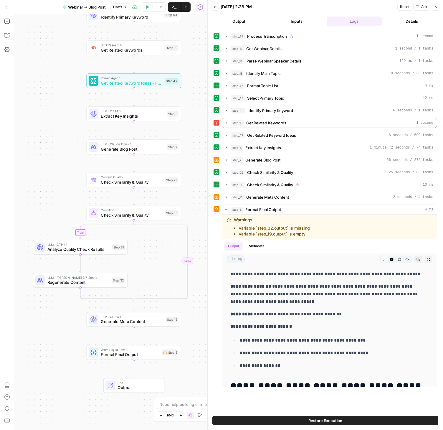
drag, startPoint x: 76, startPoint y: 267, endPoint x: 63, endPoint y: 193, distance: 75.7
click at [63, 193] on div "true false true false Workflow Set Inputs Inputs Condition Process Transcriptio…" at bounding box center [110, 222] width 193 height 416
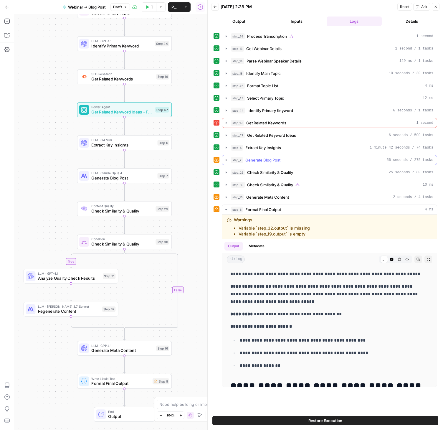
click at [227, 160] on icon "button" at bounding box center [226, 160] width 5 height 5
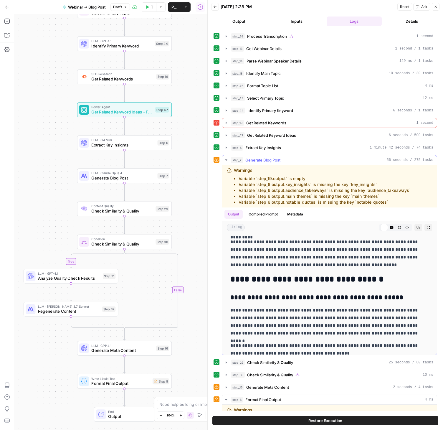
scroll to position [101, 0]
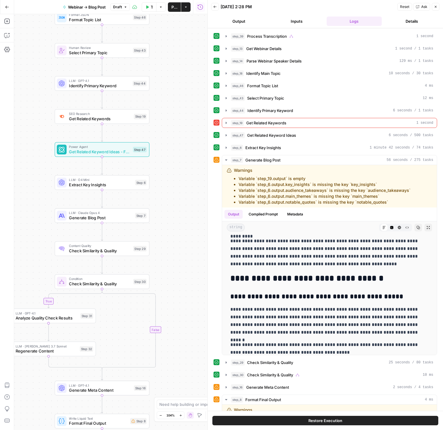
drag, startPoint x: 189, startPoint y: 148, endPoint x: 175, endPoint y: 186, distance: 40.3
click at [167, 188] on div "true false true false Workflow Set Inputs Inputs Condition Process Transcriptio…" at bounding box center [110, 222] width 193 height 416
click at [225, 160] on icon "button" at bounding box center [226, 160] width 2 height 1
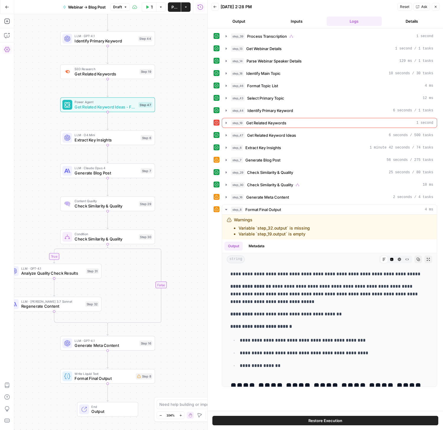
drag, startPoint x: 201, startPoint y: 226, endPoint x: 204, endPoint y: 202, distance: 23.7
click at [214, 154] on body "Webflow New Home Browse Your Data Usage Settings Recent Grids Content Briefs Gr…" at bounding box center [221, 215] width 443 height 430
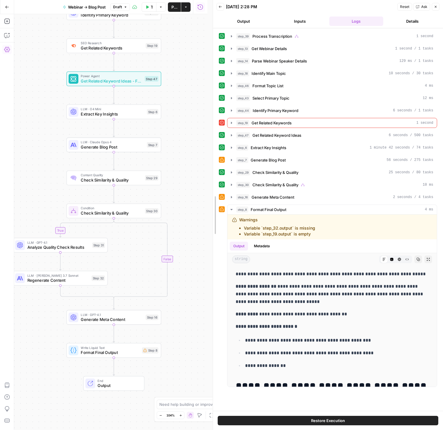
drag, startPoint x: 207, startPoint y: 268, endPoint x: 223, endPoint y: 245, distance: 28.1
click at [216, 245] on div at bounding box center [213, 215] width 6 height 430
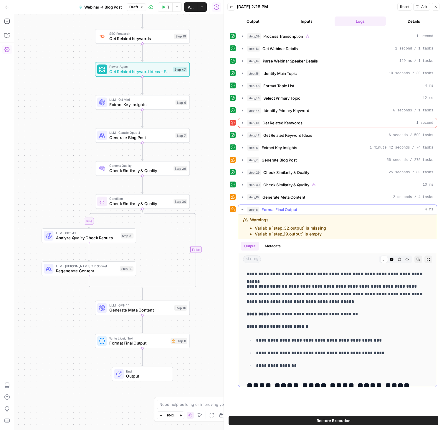
drag, startPoint x: 211, startPoint y: 250, endPoint x: 244, endPoint y: 239, distance: 34.6
click at [244, 239] on body "Webflow New Home Browse Your Data Usage Settings Recent Grids Content Briefs Gr…" at bounding box center [221, 215] width 443 height 430
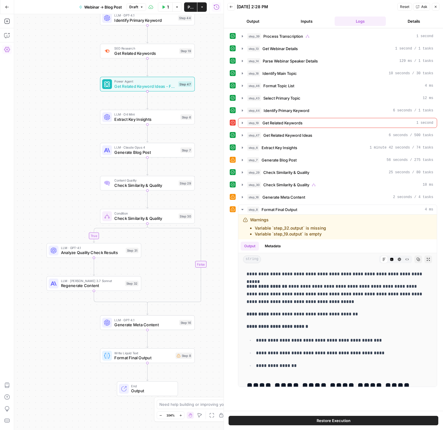
drag, startPoint x: 212, startPoint y: 101, endPoint x: 213, endPoint y: 117, distance: 16.5
click at [213, 117] on div "true false true false Workflow Set Inputs Inputs Condition Process Transcriptio…" at bounding box center [119, 222] width 210 height 416
click at [5, 6] on icon "button" at bounding box center [7, 7] width 4 height 4
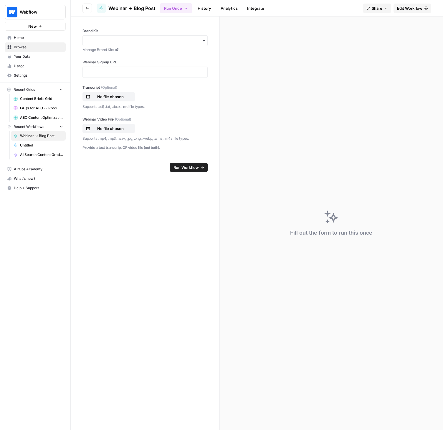
click at [89, 7] on button "Go back" at bounding box center [87, 8] width 9 height 9
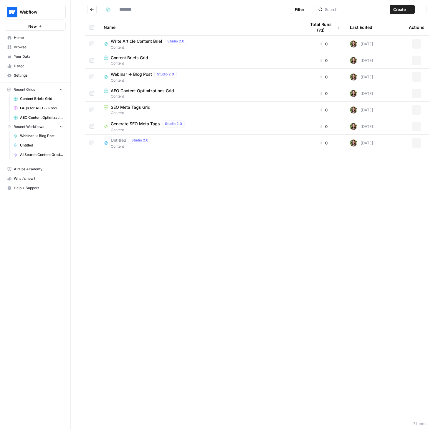
type input "*******"
click at [399, 8] on span "Create" at bounding box center [400, 9] width 13 height 6
click at [199, 11] on h2 "*******" at bounding box center [188, 9] width 202 height 9
click at [93, 10] on icon "Go back" at bounding box center [92, 9] width 4 height 4
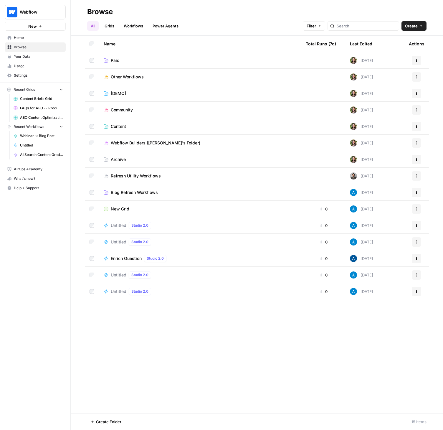
click at [117, 143] on span "Webflow Builders ([PERSON_NAME]'s Folder)" at bounding box center [156, 143] width 90 height 6
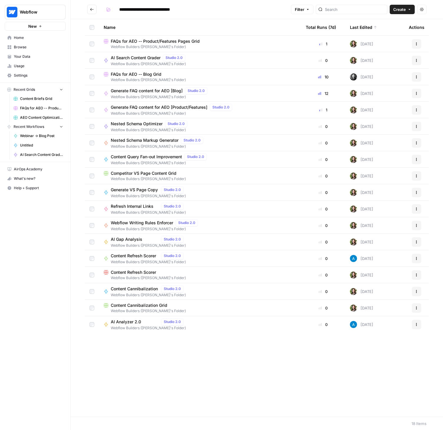
click at [140, 188] on span "Generate VS Page Copy" at bounding box center [135, 190] width 48 height 6
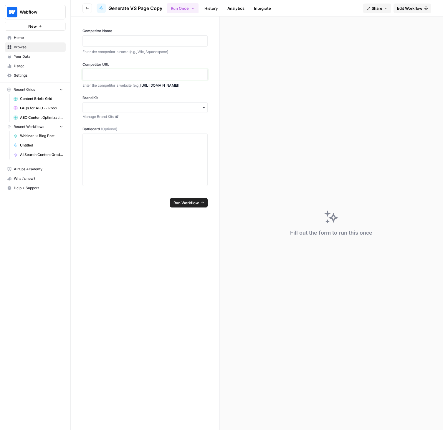
click at [102, 72] on p at bounding box center [145, 75] width 118 height 6
click at [414, 8] on span "Edit Workflow" at bounding box center [409, 8] width 25 height 6
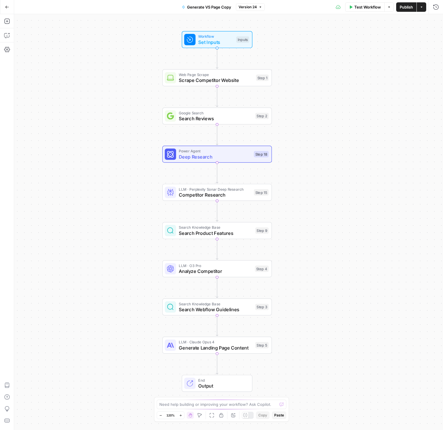
drag, startPoint x: 324, startPoint y: 142, endPoint x: 311, endPoint y: 131, distance: 16.5
click at [311, 131] on div "Workflow Set Inputs Inputs Web Page Scrape Scrape Competitor Website Step 1 Goo…" at bounding box center [228, 222] width 429 height 416
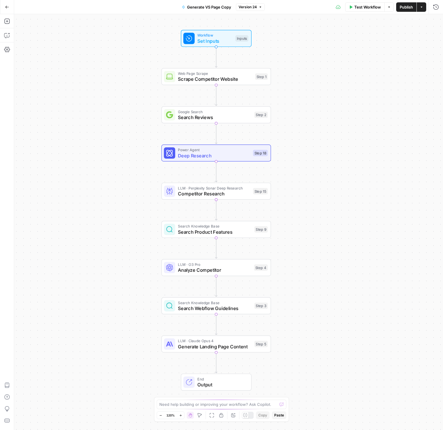
drag, startPoint x: 306, startPoint y: 132, endPoint x: 301, endPoint y: 114, distance: 19.2
click at [301, 114] on div "Workflow Set Inputs Inputs Web Page Scrape Scrape Competitor Website Step 1 Goo…" at bounding box center [228, 222] width 429 height 416
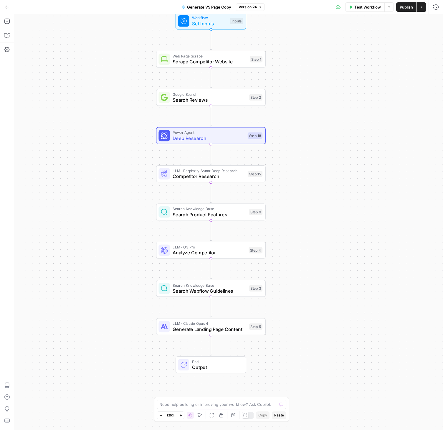
click at [201, 100] on span "Search Reviews" at bounding box center [210, 99] width 74 height 7
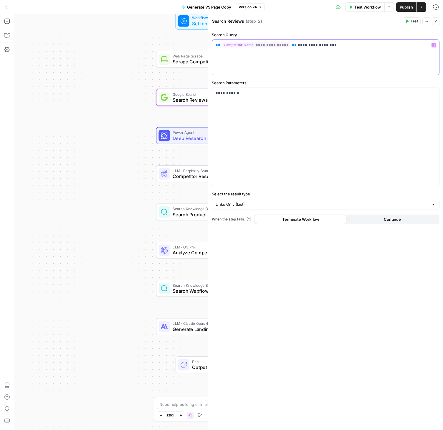
click at [297, 45] on p "**********" at bounding box center [326, 45] width 220 height 6
click at [332, 46] on p "**********" at bounding box center [326, 45] width 220 height 6
click at [435, 21] on icon "button" at bounding box center [436, 21] width 4 height 4
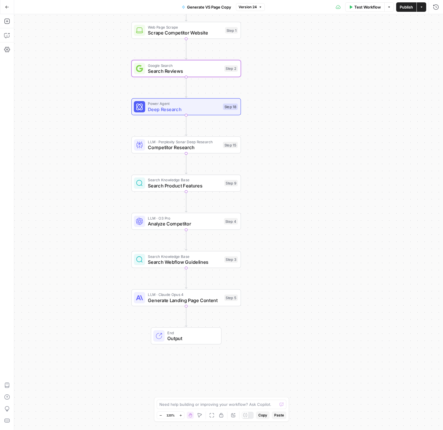
drag, startPoint x: 282, startPoint y: 196, endPoint x: 250, endPoint y: 160, distance: 48.1
click at [250, 160] on div "Workflow Set Inputs Inputs Web Page Scrape Scrape Competitor Website Step 1 Goo…" at bounding box center [228, 222] width 429 height 416
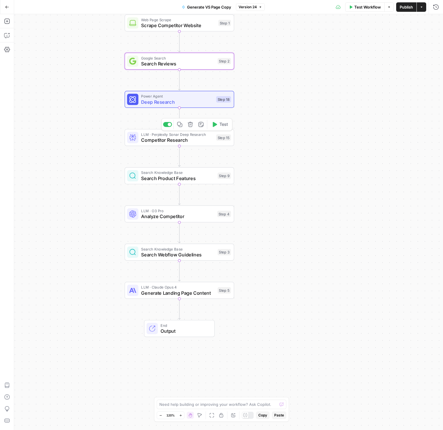
click at [162, 139] on span "Competitor Research" at bounding box center [177, 140] width 72 height 7
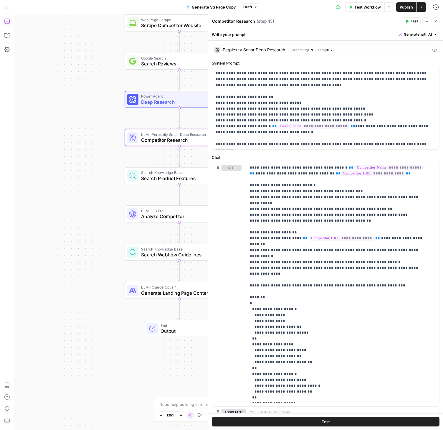
click at [5, 22] on icon "button" at bounding box center [7, 21] width 6 height 6
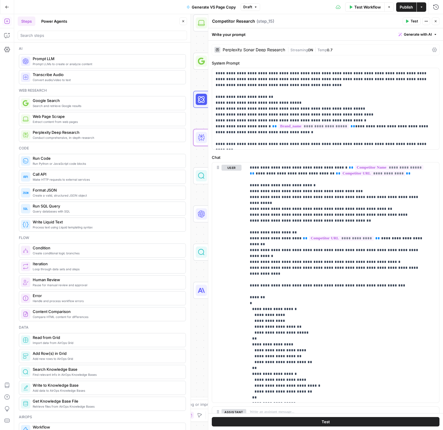
click at [435, 20] on icon "button" at bounding box center [436, 21] width 4 height 4
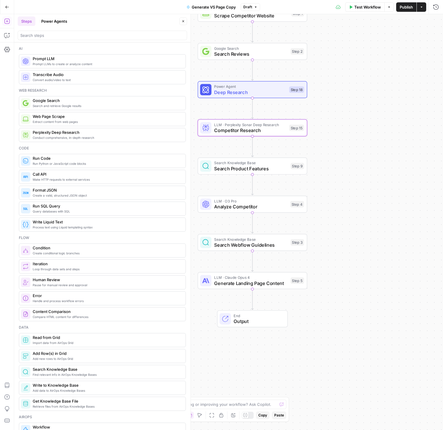
drag, startPoint x: 340, startPoint y: 152, endPoint x: 344, endPoint y: 142, distance: 10.7
click at [344, 142] on div "Workflow Set Inputs Inputs Web Page Scrape Scrape Competitor Website Step 1 Goo…" at bounding box center [228, 222] width 429 height 416
click at [249, 205] on span "Analyze Competitor" at bounding box center [250, 206] width 73 height 7
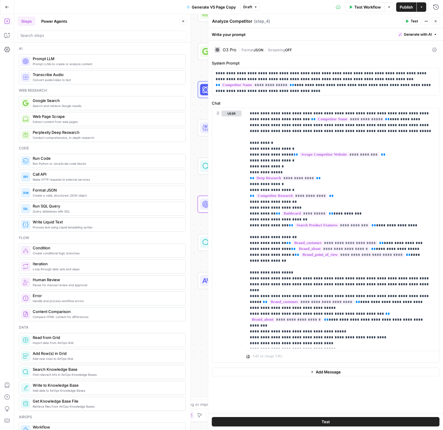
click at [339, 48] on div "| Format JSON | Streaming OFF" at bounding box center [334, 50] width 191 height 6
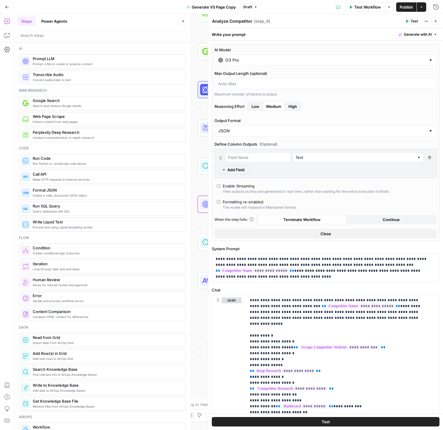
click at [429, 59] on div at bounding box center [431, 60] width 5 height 6
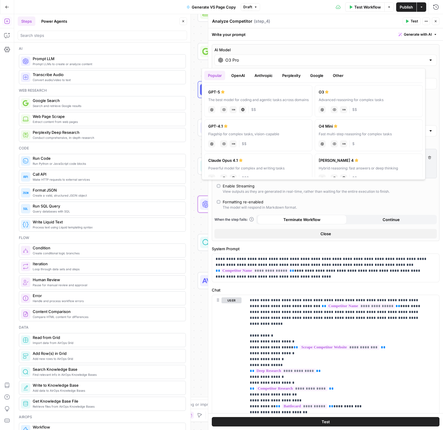
click at [241, 77] on button "OpenAI" at bounding box center [238, 75] width 21 height 9
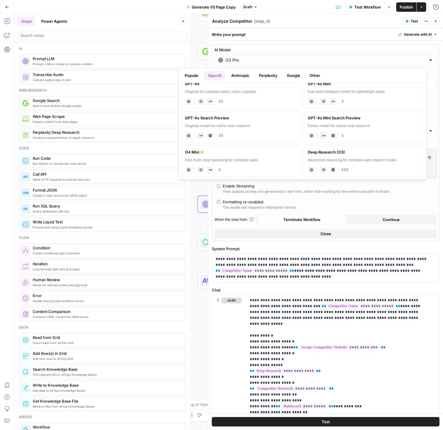
scroll to position [146, 0]
click at [272, 75] on button "Perplexity" at bounding box center [269, 75] width 26 height 9
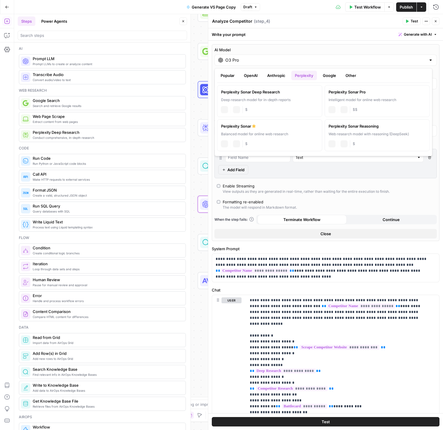
scroll to position [0, 0]
click at [435, 22] on icon "button" at bounding box center [436, 21] width 2 height 2
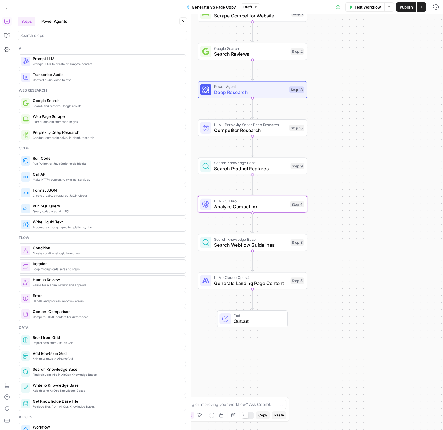
drag, startPoint x: 345, startPoint y: 203, endPoint x: 345, endPoint y: 200, distance: 3.3
click at [345, 200] on div "Workflow Set Inputs Inputs Web Page Scrape Scrape Competitor Website Step 1 Goo…" at bounding box center [228, 222] width 429 height 416
drag, startPoint x: 350, startPoint y: 244, endPoint x: 350, endPoint y: 248, distance: 4.4
click at [350, 248] on div "Workflow Set Inputs Inputs Web Page Scrape Scrape Competitor Website Step 1 Goo…" at bounding box center [228, 222] width 429 height 416
click at [230, 130] on span "Competitor Research" at bounding box center [251, 131] width 72 height 7
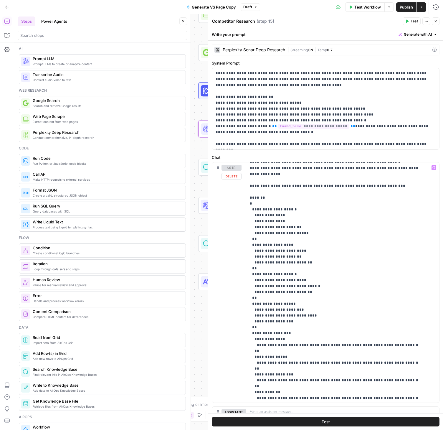
scroll to position [112, 0]
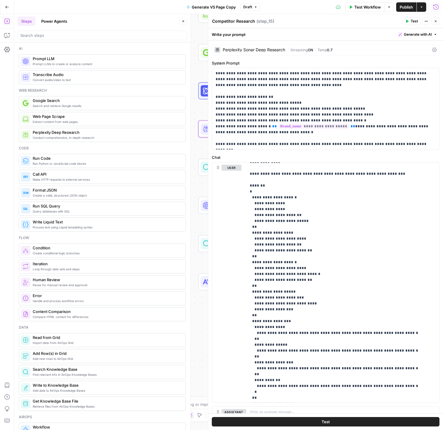
click at [434, 8] on icon "button" at bounding box center [436, 6] width 5 height 5
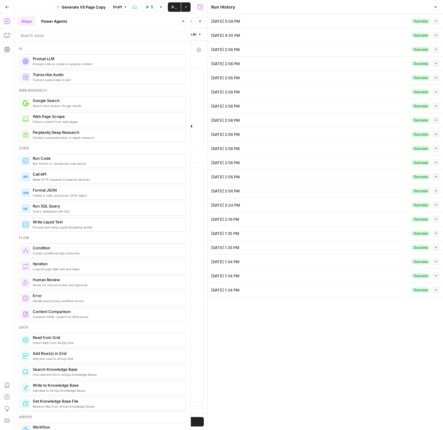
click at [435, 20] on icon "button" at bounding box center [436, 20] width 3 height 3
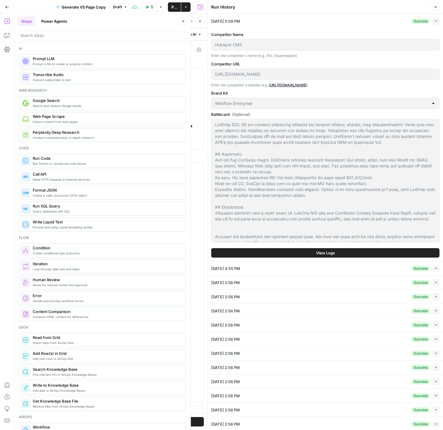
click at [321, 254] on span "View Logs" at bounding box center [325, 253] width 19 height 6
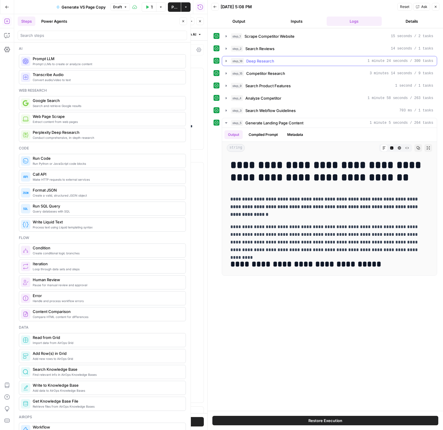
click at [226, 64] on button "step_18 Deep Research 1 minute 24 seconds / 300 tasks" at bounding box center [329, 60] width 215 height 9
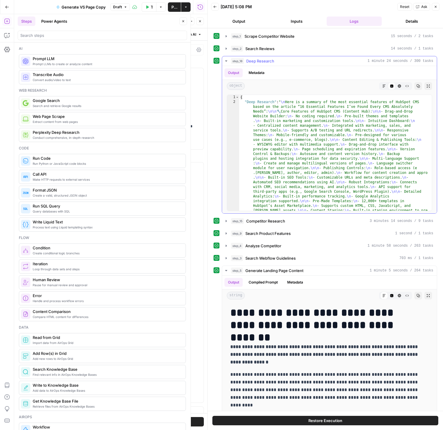
scroll to position [1, 0]
click at [383, 89] on div "Markdown" at bounding box center [385, 86] width 8 height 8
click at [383, 87] on icon "button" at bounding box center [385, 86] width 4 height 4
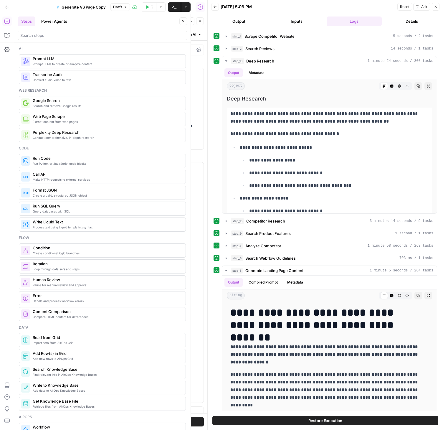
click at [438, 8] on icon "button" at bounding box center [436, 7] width 4 height 4
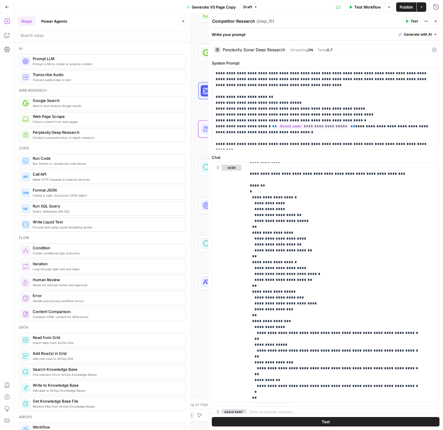
click at [9, 6] on icon "button" at bounding box center [7, 7] width 4 height 4
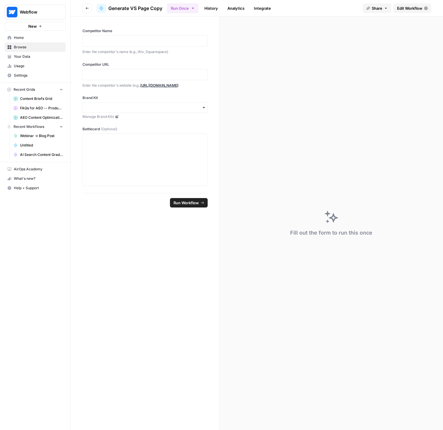
click at [86, 9] on icon "button" at bounding box center [88, 8] width 4 height 4
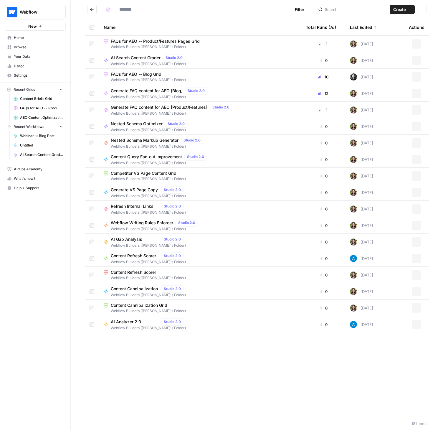
type input "**********"
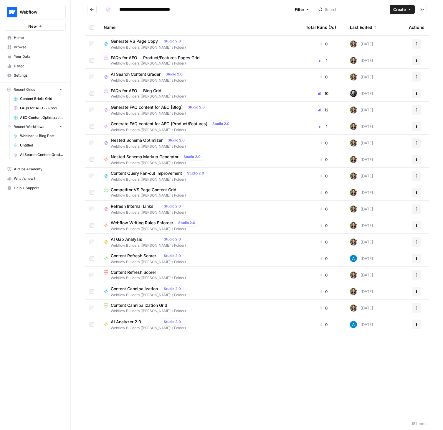
click at [91, 9] on icon "Go back" at bounding box center [92, 9] width 4 height 4
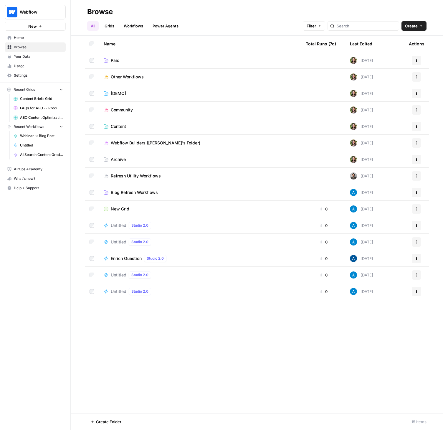
click at [129, 190] on span "Blog Refresh Workflows" at bounding box center [134, 193] width 47 height 6
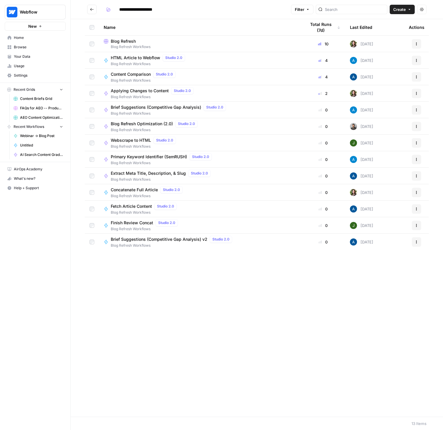
click at [120, 42] on span "Blog Refresh" at bounding box center [123, 41] width 25 height 6
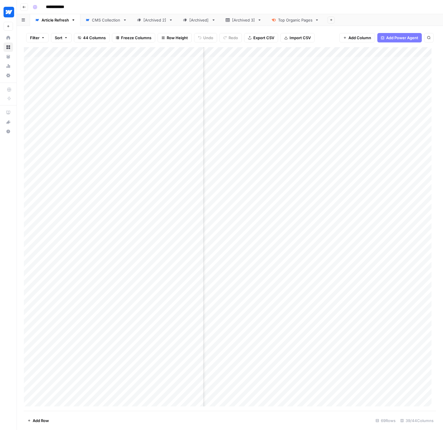
scroll to position [0, 1081]
click at [23, 7] on icon "button" at bounding box center [24, 7] width 3 height 2
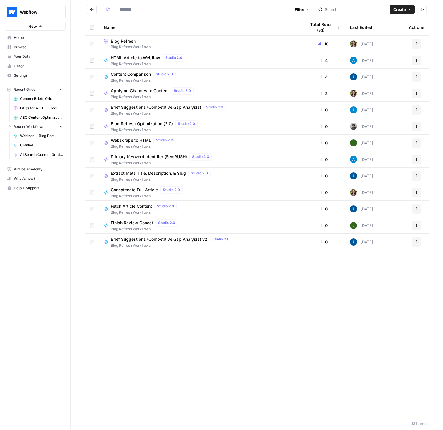
type input "**********"
click at [31, 97] on span "Content Briefs Grid" at bounding box center [41, 98] width 43 height 5
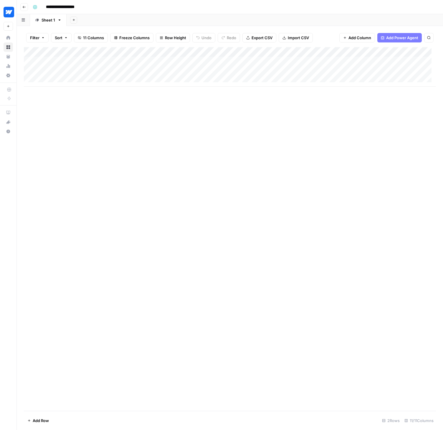
scroll to position [0, 9]
click at [269, 62] on div "Add Column" at bounding box center [230, 67] width 412 height 40
click at [413, 53] on span "Add Column" at bounding box center [422, 52] width 21 height 5
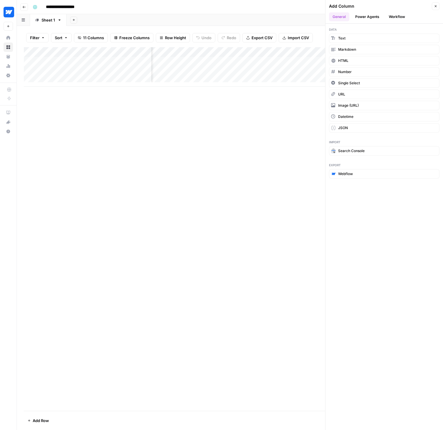
click at [400, 14] on button "Workflow" at bounding box center [397, 16] width 23 height 9
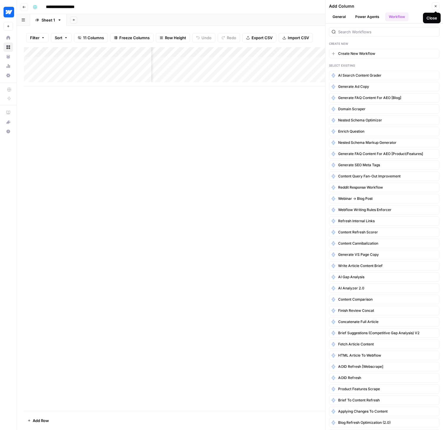
click at [437, 6] on icon "button" at bounding box center [436, 6] width 2 height 2
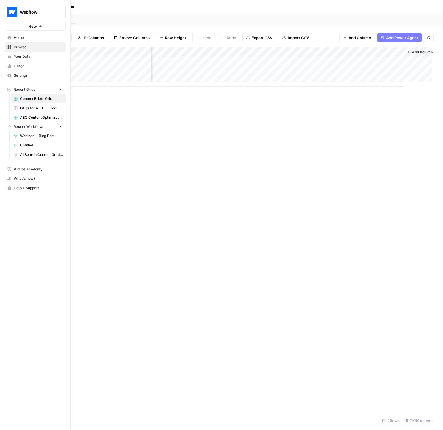
click at [24, 56] on span "Your Data" at bounding box center [38, 56] width 49 height 5
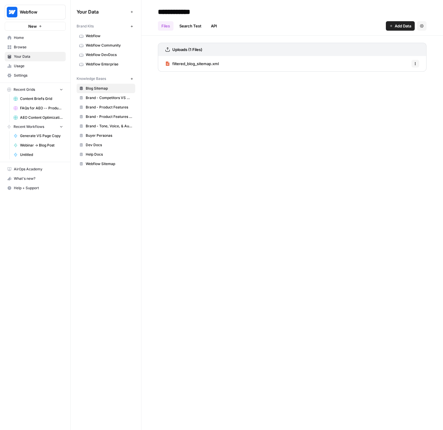
click at [107, 136] on span "Buyer Personas" at bounding box center [109, 135] width 47 height 5
click at [30, 47] on span "Browse" at bounding box center [38, 47] width 49 height 5
